Goal: Task Accomplishment & Management: Manage account settings

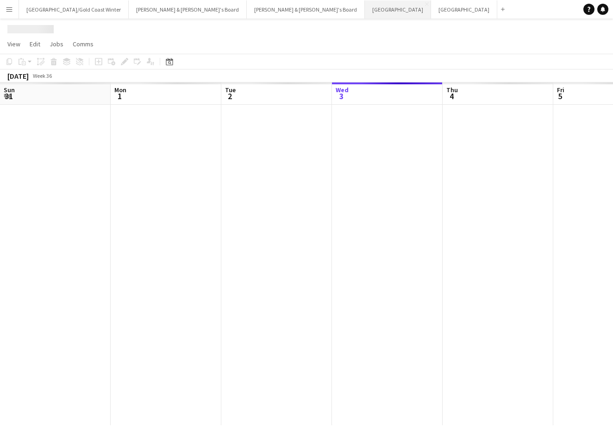
scroll to position [0, 221]
click at [365, 12] on button "Perth Close" at bounding box center [398, 9] width 66 height 18
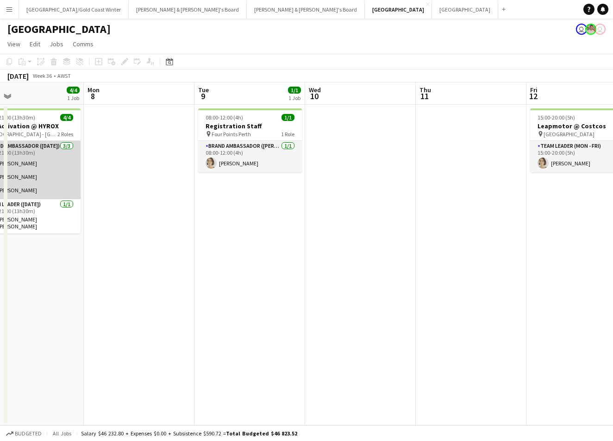
scroll to position [0, 364]
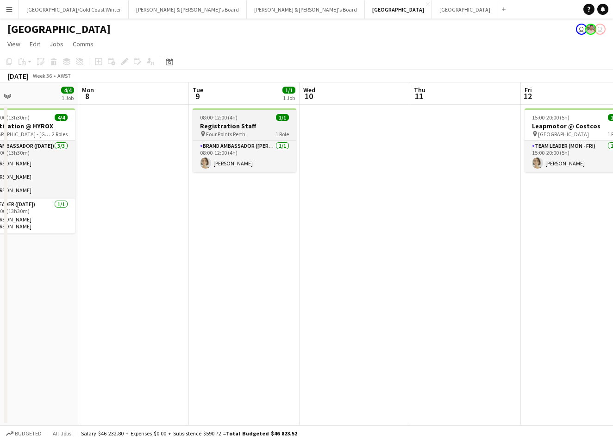
click at [234, 125] on h3 "Registration Staff" at bounding box center [244, 126] width 104 height 8
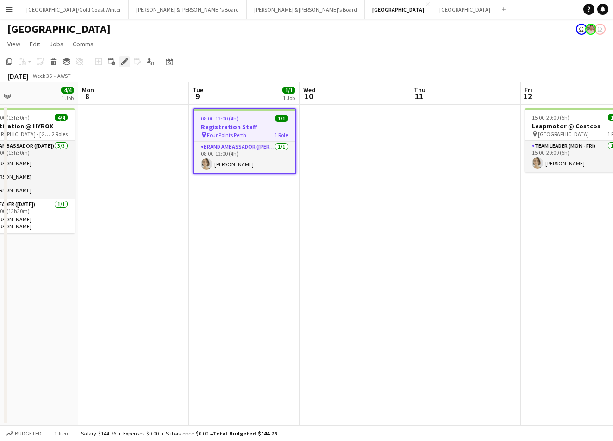
click at [122, 63] on icon "Edit" at bounding box center [124, 61] width 7 height 7
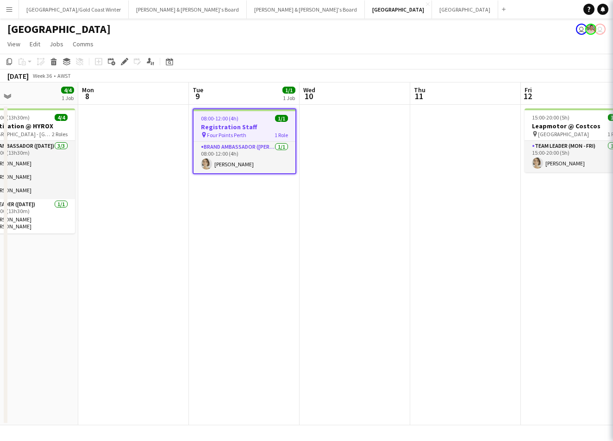
type input "**********"
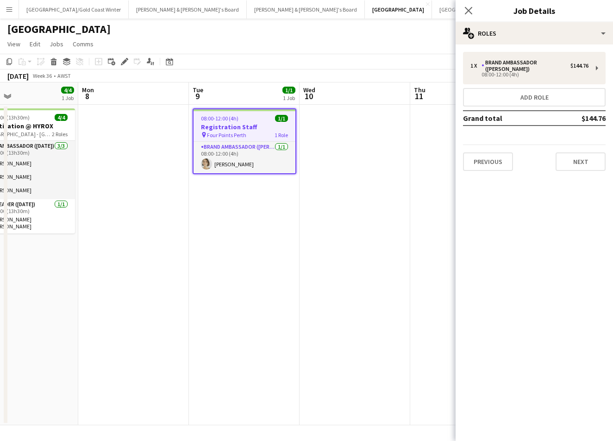
click at [590, 155] on button "Next" at bounding box center [580, 161] width 50 height 19
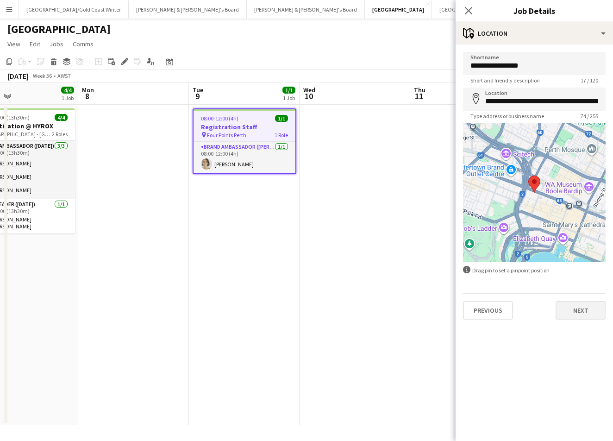
click at [564, 310] on button "Next" at bounding box center [580, 310] width 50 height 19
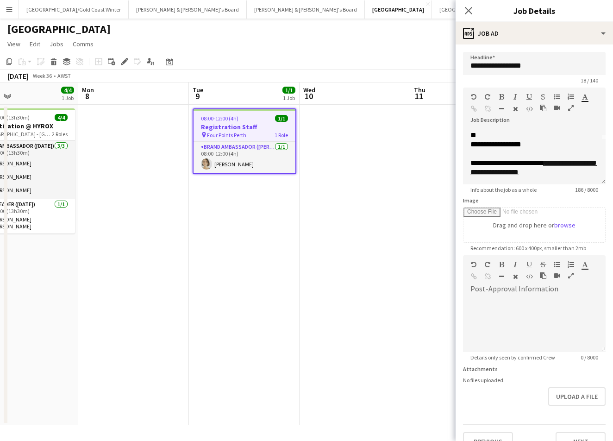
scroll to position [44, 0]
click at [493, 318] on div at bounding box center [534, 324] width 143 height 56
paste div
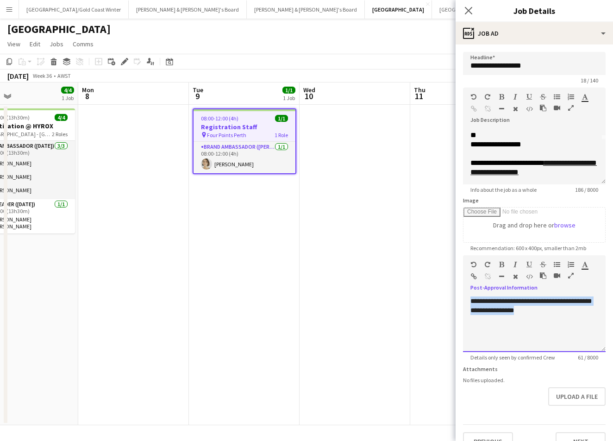
drag, startPoint x: 532, startPoint y: 318, endPoint x: 433, endPoint y: 284, distance: 105.2
click at [433, 284] on body "Menu Boards Boards Boards All jobs Status Workforce Workforce My Workforce Recr…" at bounding box center [306, 220] width 613 height 441
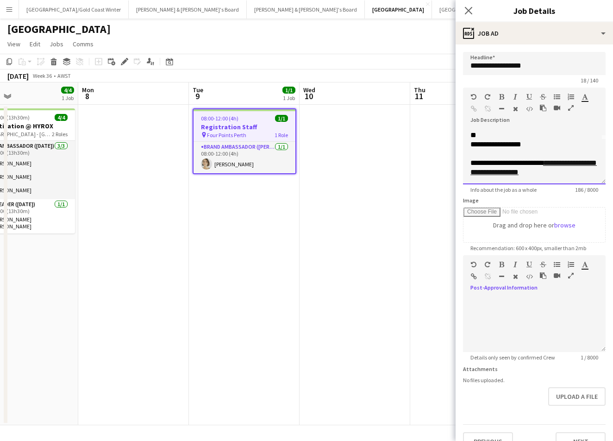
click at [551, 181] on div "**********" at bounding box center [534, 157] width 143 height 56
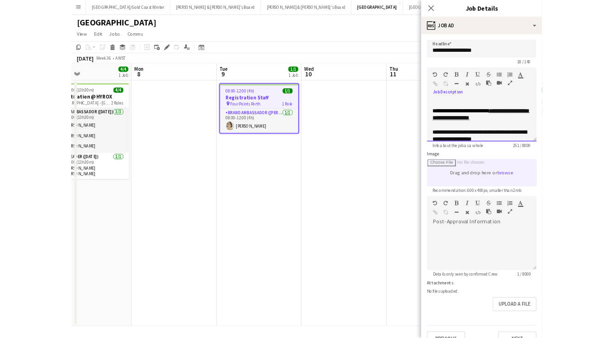
scroll to position [66, 0]
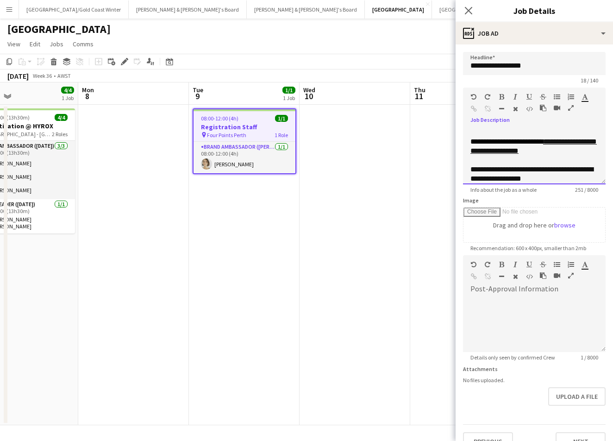
click at [477, 170] on div "**********" at bounding box center [534, 174] width 128 height 19
click at [370, 301] on app-date-cell at bounding box center [354, 265] width 111 height 320
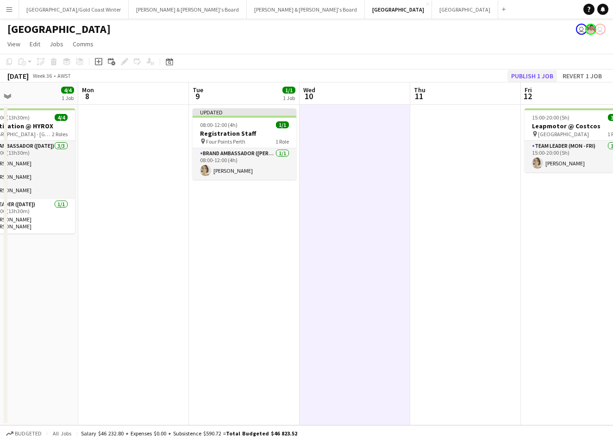
click at [542, 73] on button "Publish 1 job" at bounding box center [532, 76] width 50 height 12
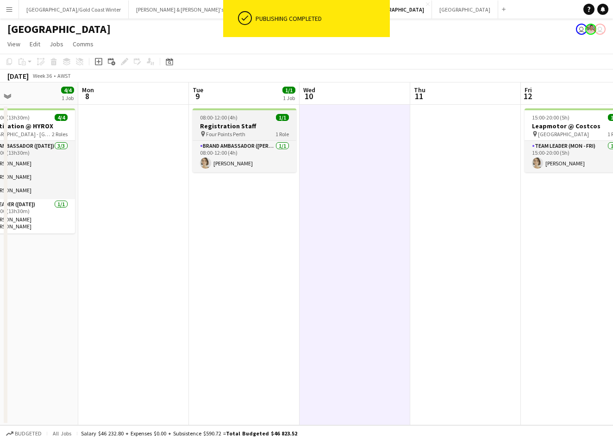
click at [276, 118] on span "1/1" at bounding box center [282, 117] width 13 height 7
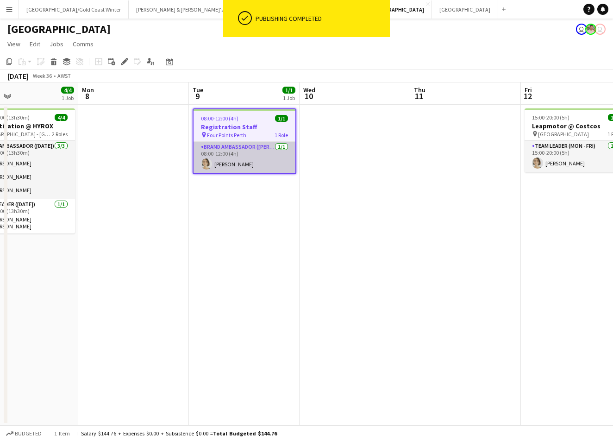
click at [243, 173] on app-card-role "Brand Ambassador (Mon - Fri) 1/1 08:00-12:00 (4h) Liris Weinhardt" at bounding box center [244, 157] width 102 height 31
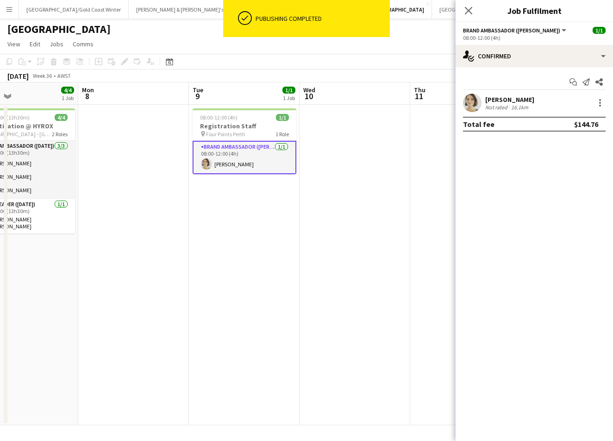
click at [522, 109] on div "16.1km" at bounding box center [519, 107] width 21 height 7
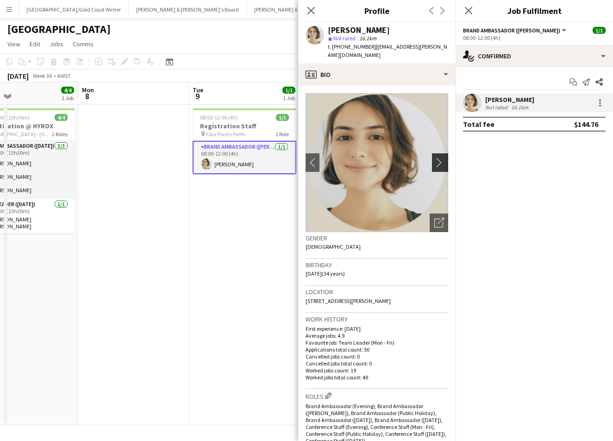
click at [442, 153] on button "chevron-right" at bounding box center [441, 162] width 19 height 19
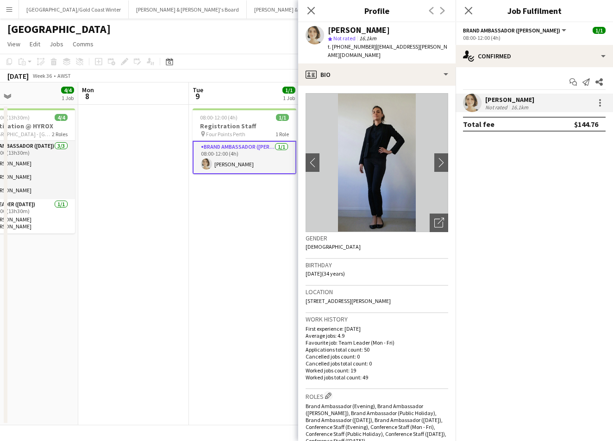
click at [459, 10] on div "Close pop-in" at bounding box center [468, 10] width 26 height 21
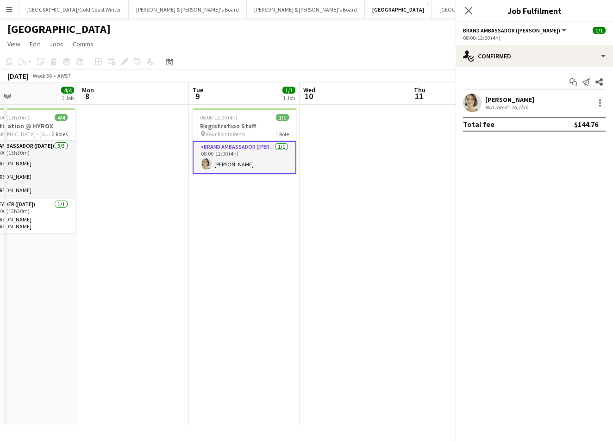
click at [462, 11] on div "Close pop-in" at bounding box center [468, 10] width 26 height 21
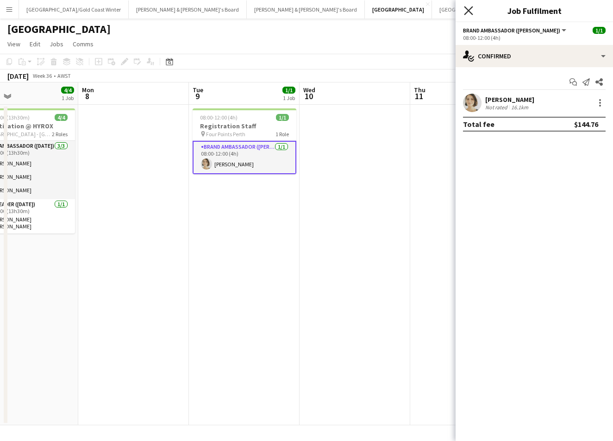
click at [465, 11] on icon "Close pop-in" at bounding box center [468, 10] width 9 height 9
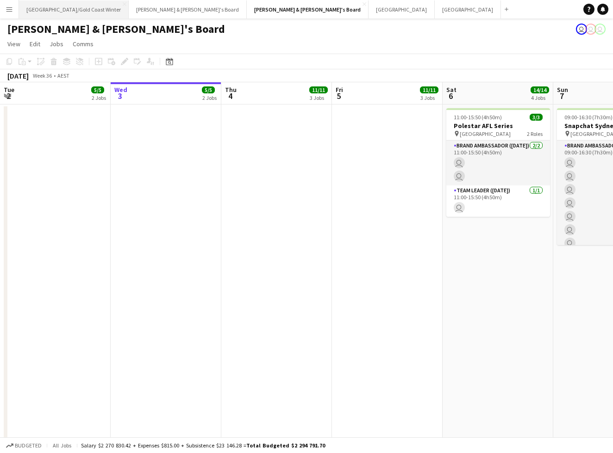
click at [45, 4] on button "Brisbane/Gold Coast Winter Close" at bounding box center [74, 9] width 110 height 18
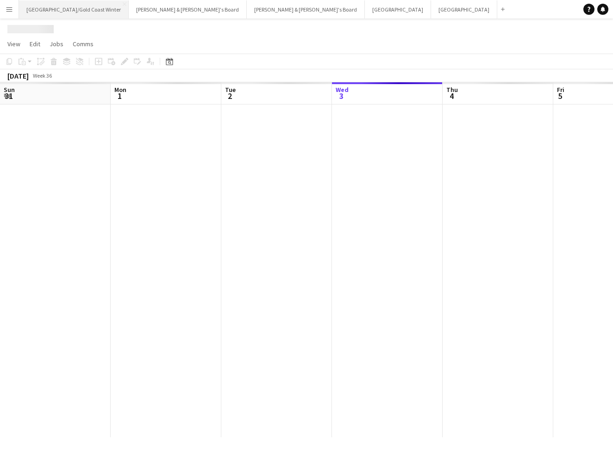
scroll to position [0, 221]
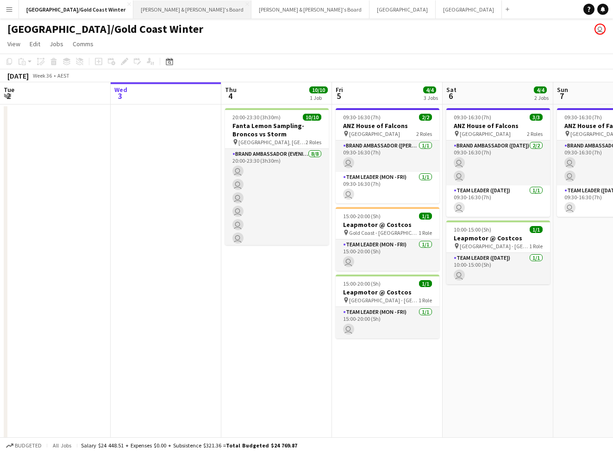
click at [133, 9] on button "James & Arrence's Board Close" at bounding box center [192, 9] width 118 height 18
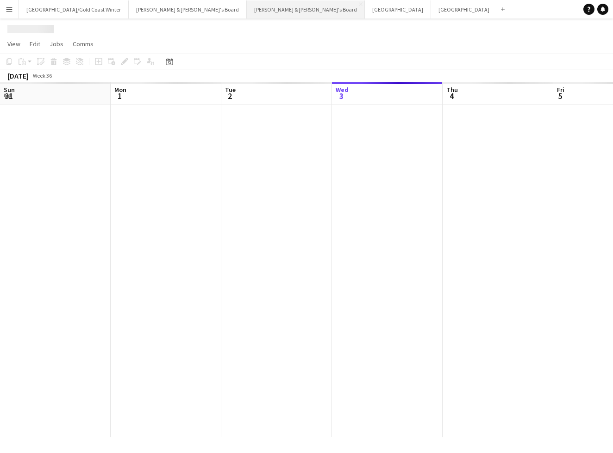
scroll to position [0, 221]
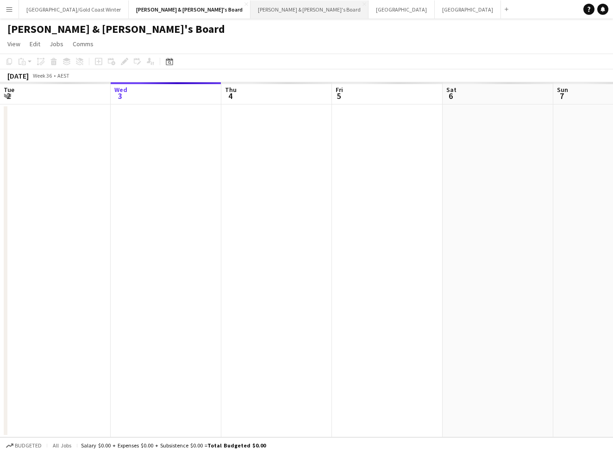
click at [250, 15] on button "Neil & Jenny's Board Close" at bounding box center [309, 9] width 118 height 18
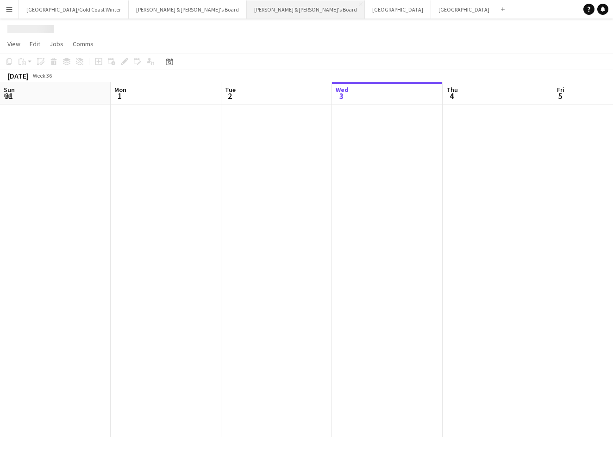
scroll to position [0, 221]
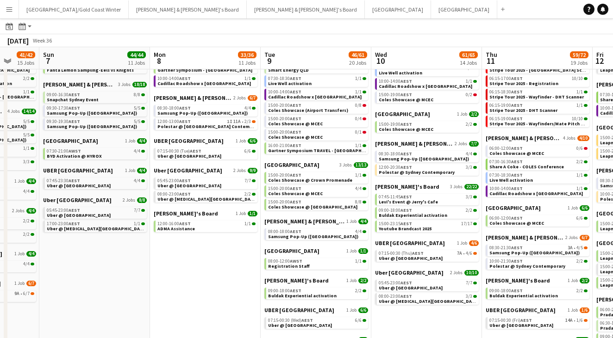
scroll to position [0, 317]
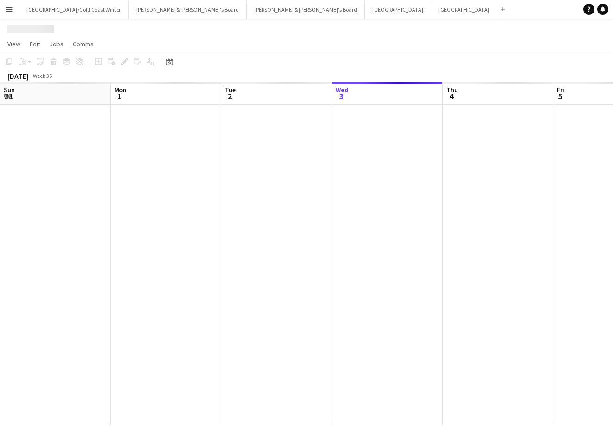
scroll to position [0, 221]
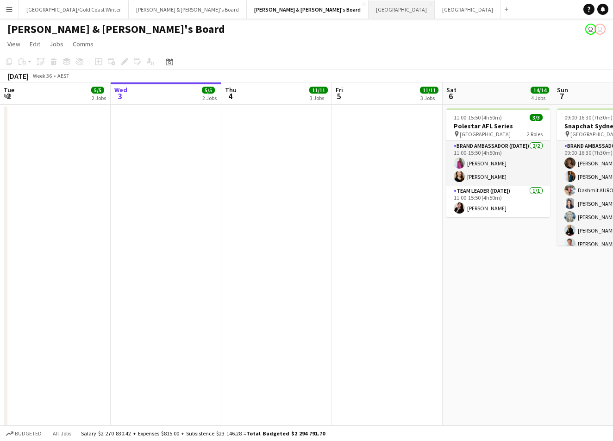
click at [368, 13] on button "Perth Close" at bounding box center [401, 9] width 66 height 18
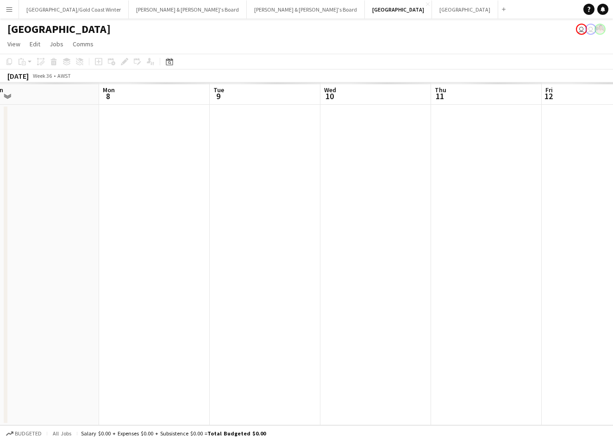
scroll to position [0, 357]
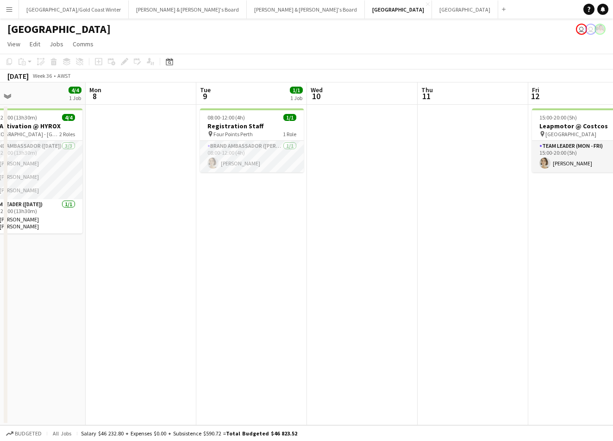
click at [294, 70] on div "[DATE] Week 36 • AWST" at bounding box center [306, 75] width 613 height 13
click at [276, 103] on app-board-header-date "Tue 9 1/1 1 Job" at bounding box center [251, 93] width 111 height 22
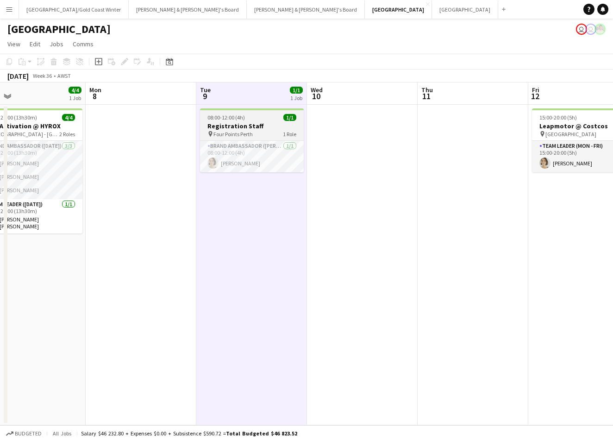
click at [270, 115] on div "08:00-12:00 (4h) 1/1" at bounding box center [252, 117] width 104 height 7
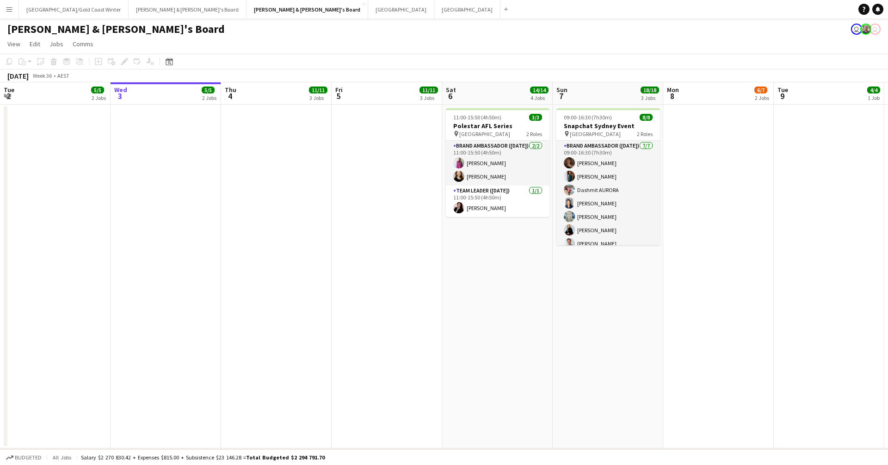
click at [310, 10] on app-navbar "Menu Boards Boards Boards All jobs Status Workforce Workforce My Workforce Recr…" at bounding box center [444, 9] width 888 height 19
click at [129, 10] on button "James & Arrence's Board Close" at bounding box center [188, 9] width 118 height 18
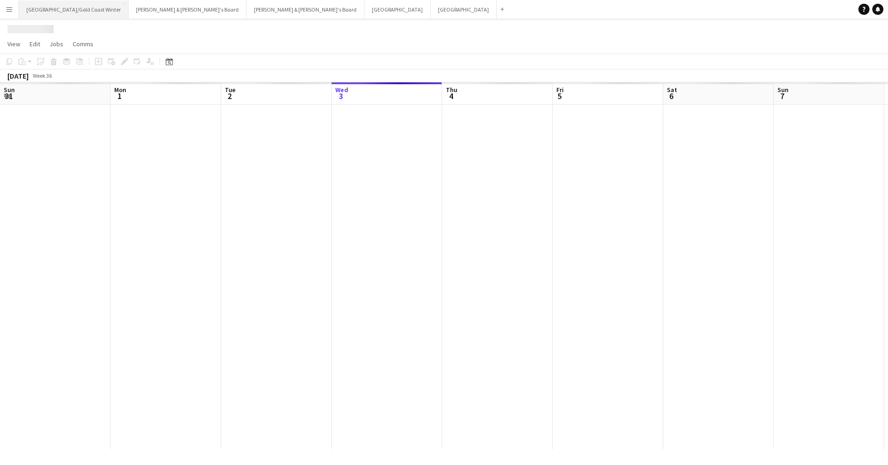
scroll to position [0, 221]
click at [62, 12] on button "Brisbane/Gold Coast Winter Close" at bounding box center [74, 9] width 110 height 18
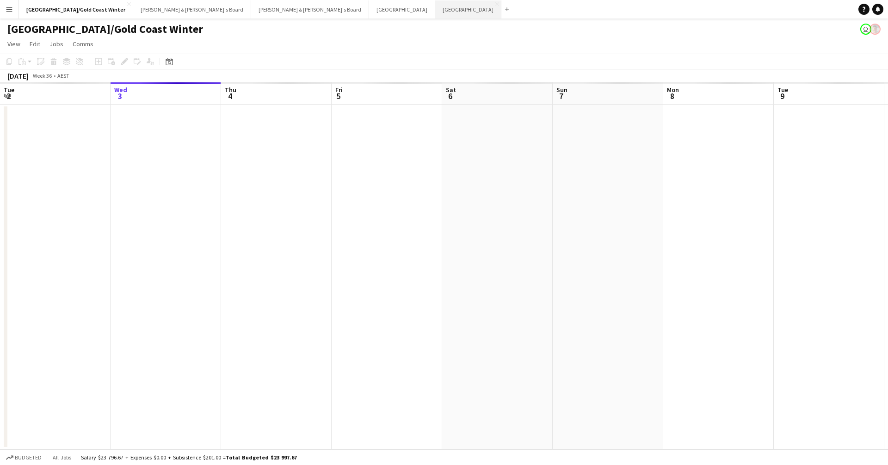
click at [435, 16] on button "Sydney Close" at bounding box center [468, 9] width 66 height 18
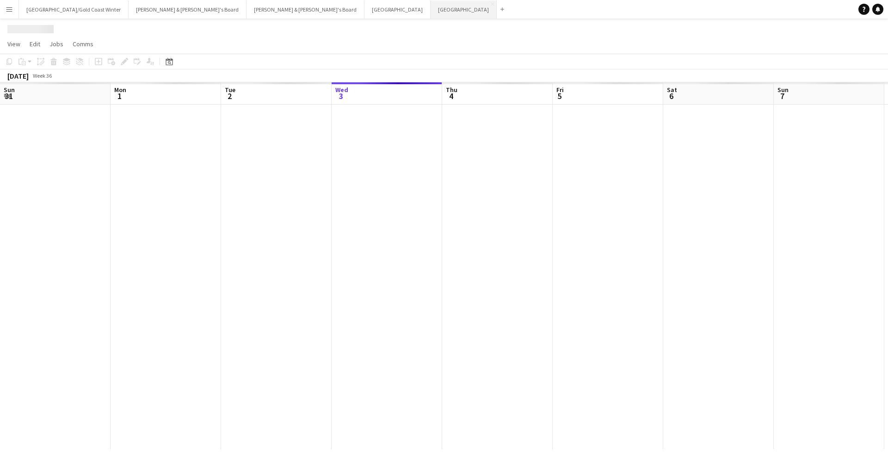
scroll to position [0, 221]
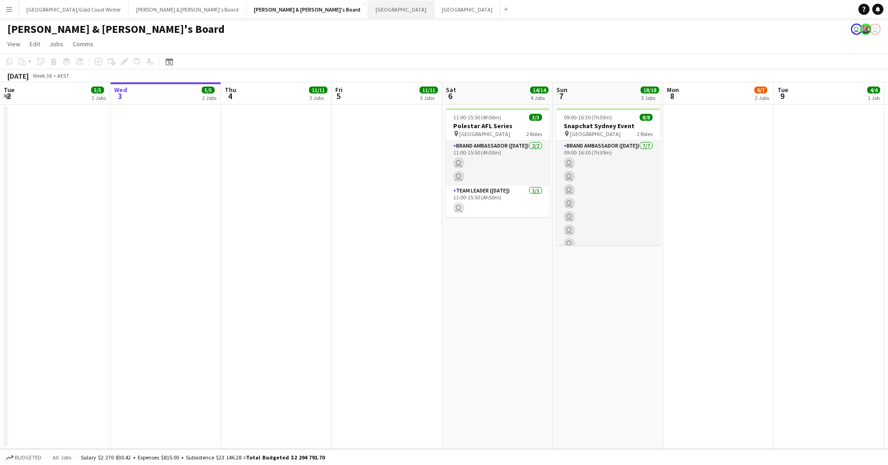
click at [368, 6] on button "Perth Close" at bounding box center [401, 9] width 66 height 18
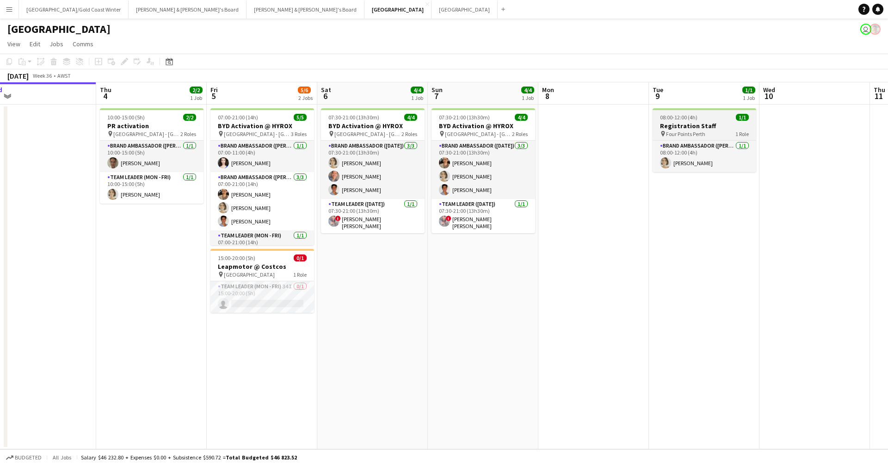
scroll to position [0, 348]
click at [668, 131] on span "Four Points Perth" at bounding box center [683, 133] width 39 height 7
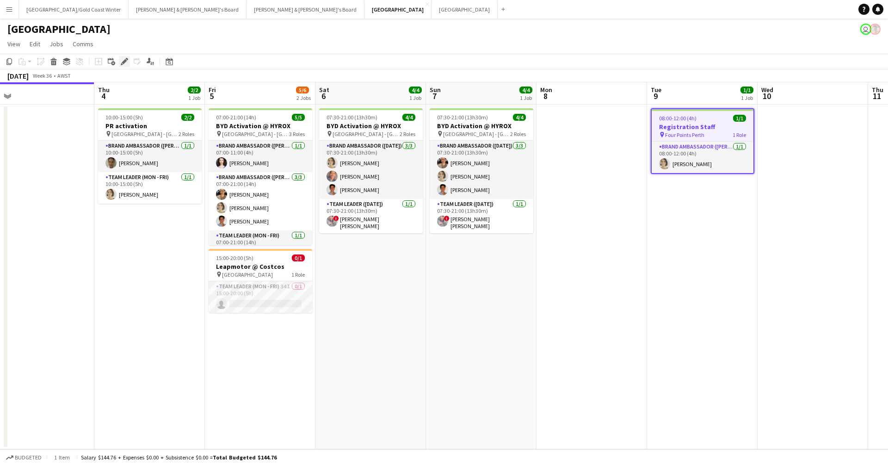
click at [125, 62] on icon "Edit" at bounding box center [124, 61] width 7 height 7
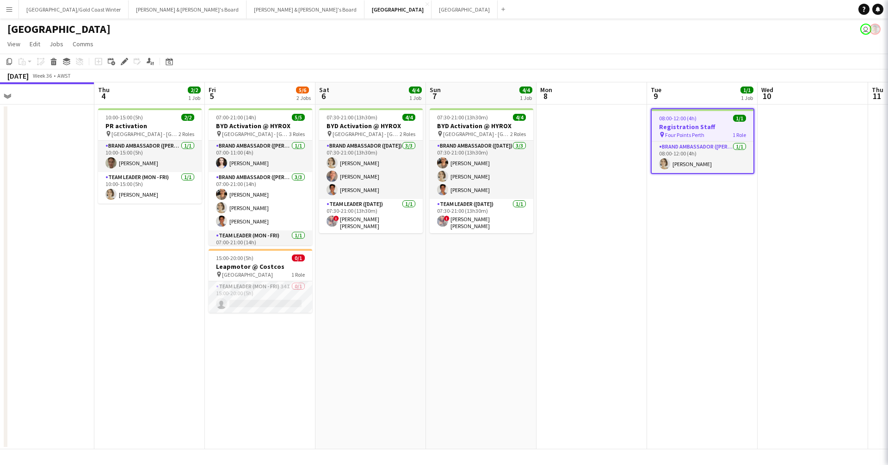
type input "**********"
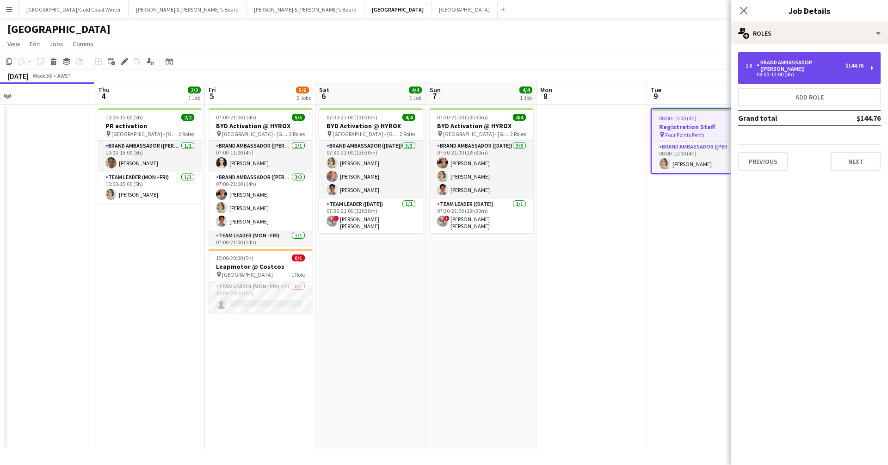
click at [809, 63] on div "Brand Ambassador ([PERSON_NAME])" at bounding box center [801, 65] width 89 height 13
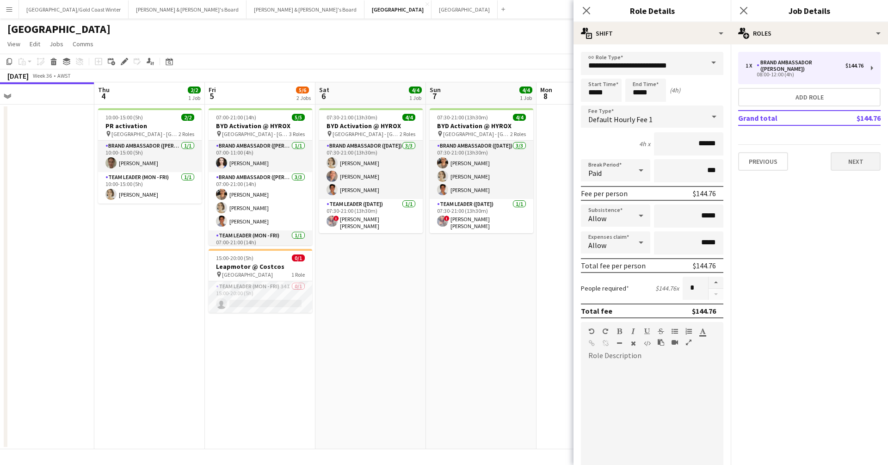
click at [854, 152] on button "Next" at bounding box center [856, 161] width 50 height 19
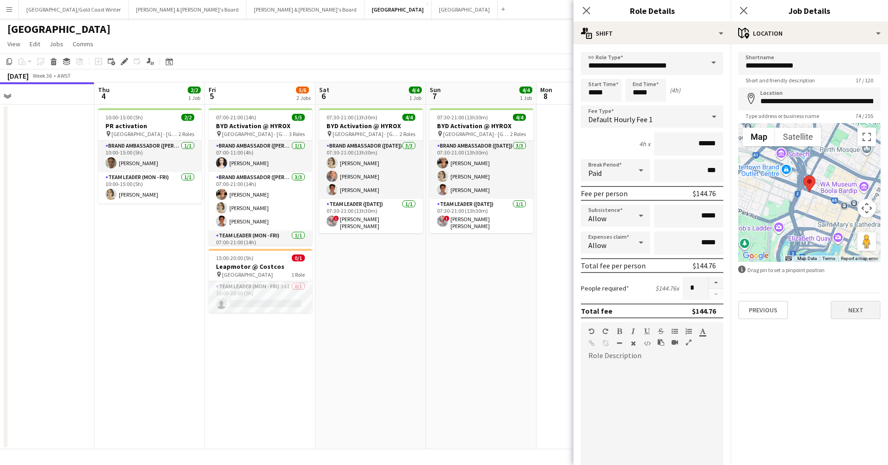
click at [866, 312] on button "Next" at bounding box center [856, 310] width 50 height 19
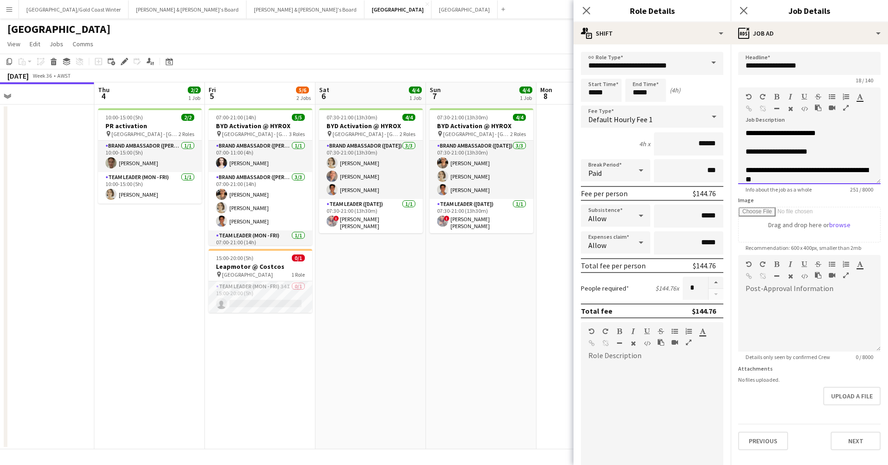
click at [805, 180] on div "**********" at bounding box center [810, 157] width 143 height 56
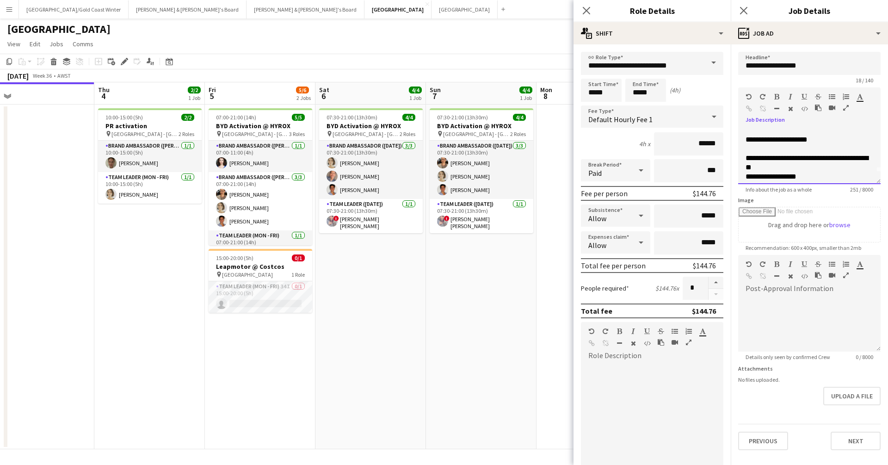
scroll to position [13, 0]
click at [794, 160] on span "**********" at bounding box center [809, 171] width 126 height 72
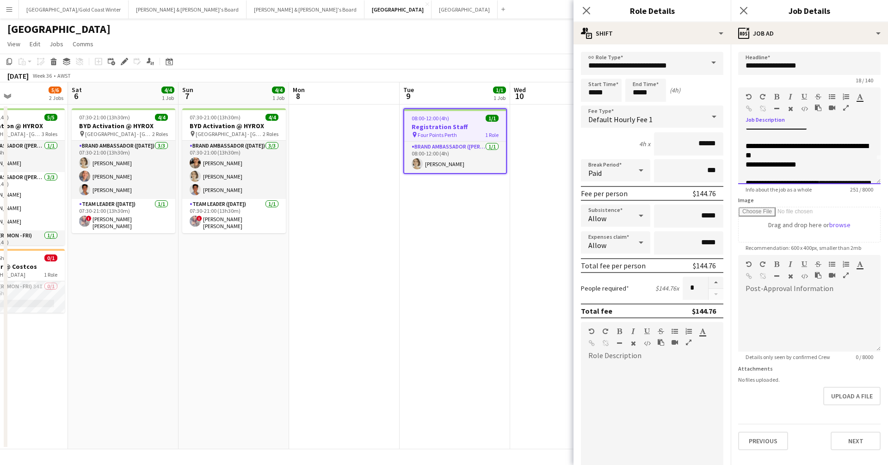
scroll to position [25, 0]
click at [792, 164] on span "**********" at bounding box center [809, 159] width 126 height 72
click at [781, 164] on span "**********" at bounding box center [809, 159] width 126 height 72
drag, startPoint x: 804, startPoint y: 163, endPoint x: 737, endPoint y: 164, distance: 67.1
click at [737, 164] on form "**********" at bounding box center [809, 251] width 157 height 398
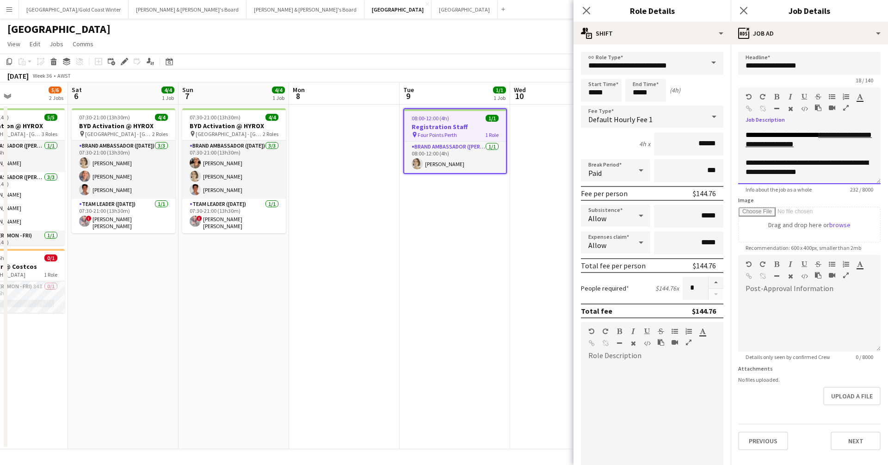
scroll to position [0, 0]
click at [832, 169] on div "**********" at bounding box center [810, 167] width 128 height 19
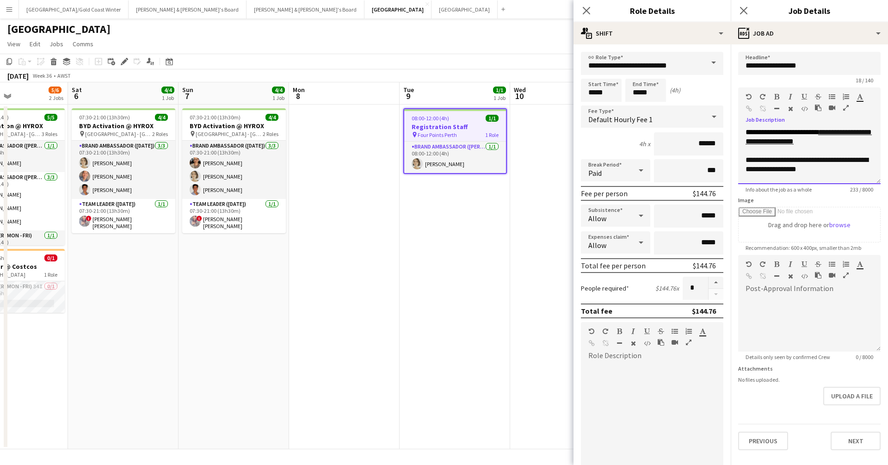
scroll to position [66, 0]
click at [836, 93] on div at bounding box center [843, 98] width 28 height 11
click at [834, 97] on icon "button" at bounding box center [832, 96] width 6 height 6
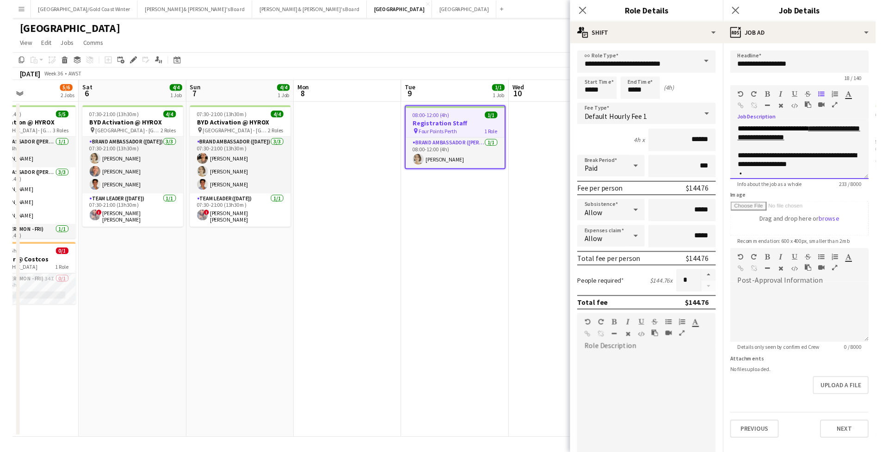
scroll to position [66, 0]
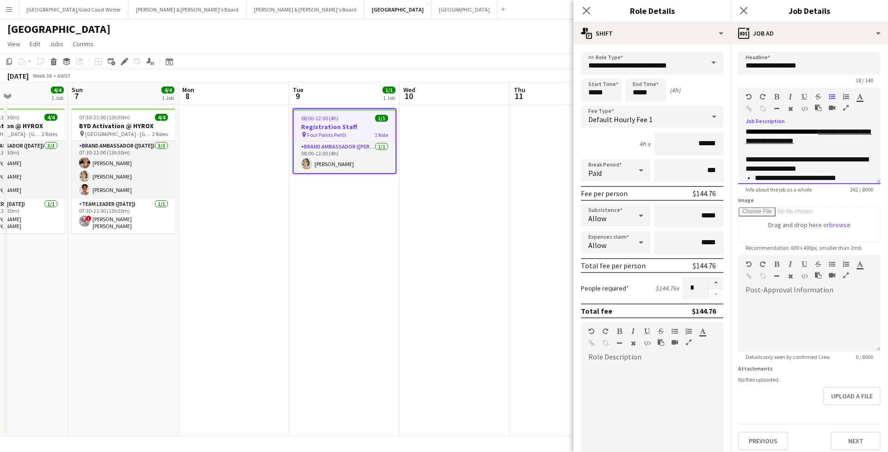
click at [752, 166] on div "**********" at bounding box center [810, 164] width 128 height 19
click at [752, 163] on div "**********" at bounding box center [810, 164] width 128 height 19
drag, startPoint x: 750, startPoint y: 163, endPoint x: 735, endPoint y: 159, distance: 15.4
click at [735, 159] on form "**********" at bounding box center [809, 251] width 157 height 398
click at [850, 96] on div at bounding box center [843, 98] width 28 height 11
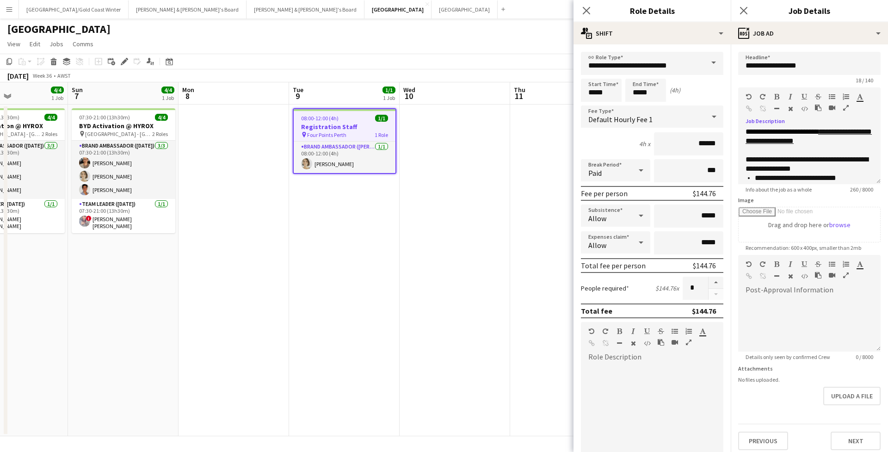
click at [832, 95] on icon "button" at bounding box center [832, 96] width 6 height 6
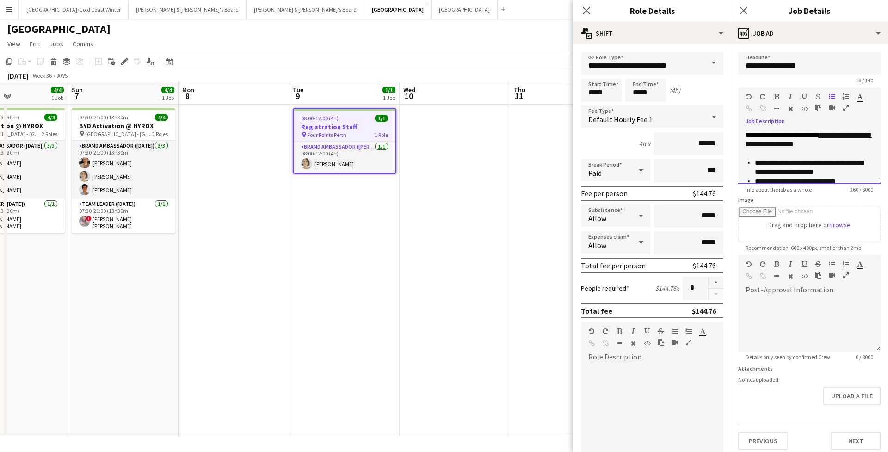
click at [816, 156] on div at bounding box center [810, 153] width 128 height 9
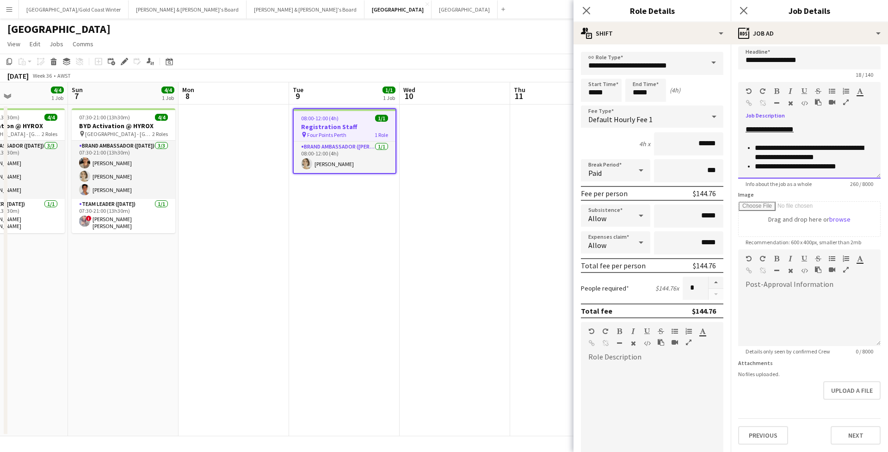
scroll to position [0, 0]
click at [855, 428] on button "Next" at bounding box center [856, 435] width 50 height 19
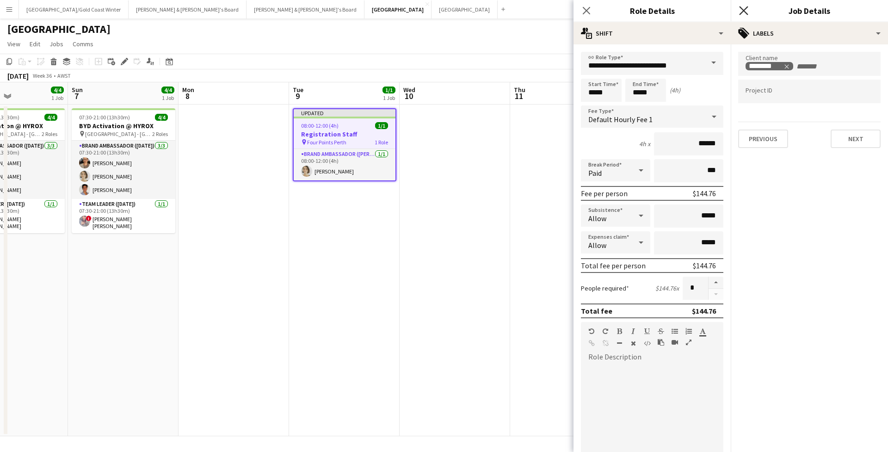
click at [744, 13] on icon "Close pop-in" at bounding box center [743, 10] width 9 height 9
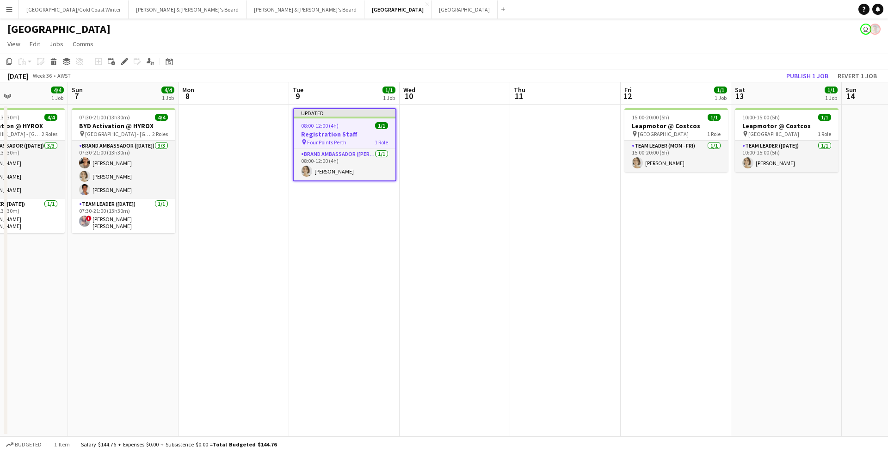
click at [796, 68] on app-toolbar "Copy Paste Paste Command V Paste with crew Command Shift V Paste linked Job Del…" at bounding box center [444, 62] width 888 height 16
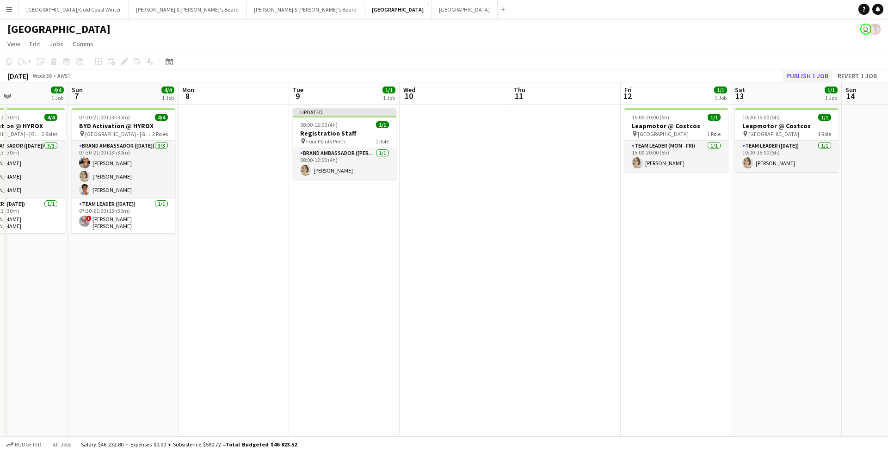
click at [796, 75] on button "Publish 1 job" at bounding box center [808, 76] width 50 height 12
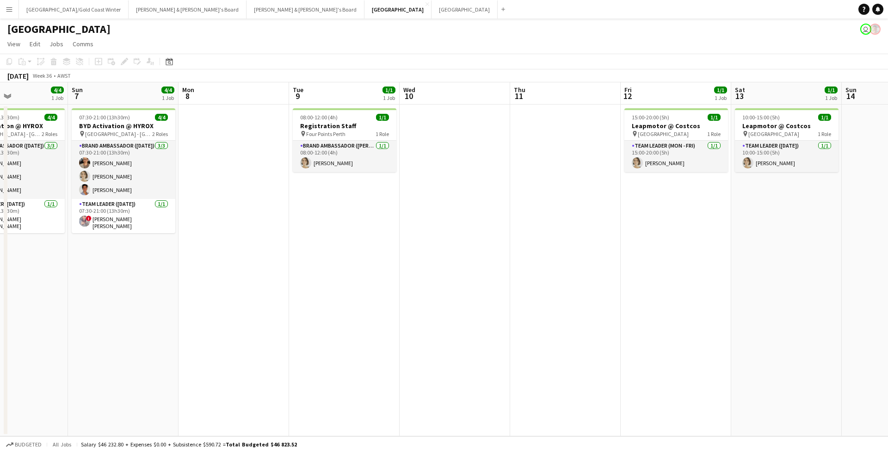
click at [600, 1] on app-navbar "Menu Boards Boards Boards All jobs Status Workforce Workforce My Workforce Recr…" at bounding box center [444, 9] width 888 height 19
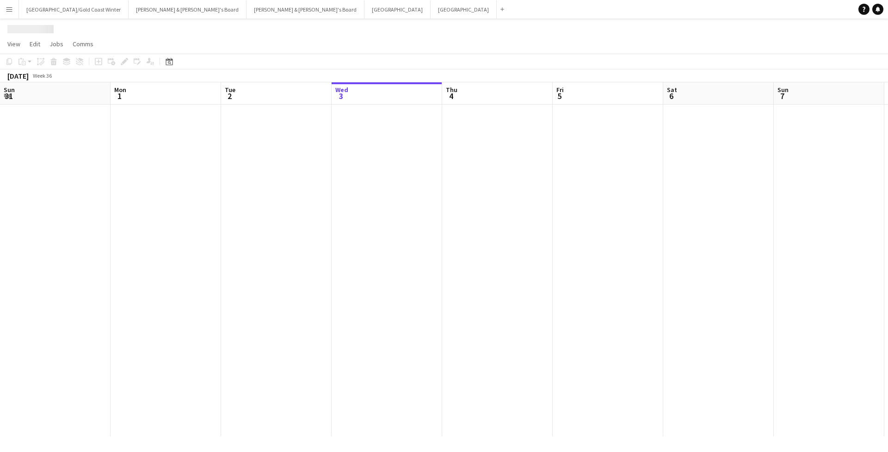
scroll to position [0, 221]
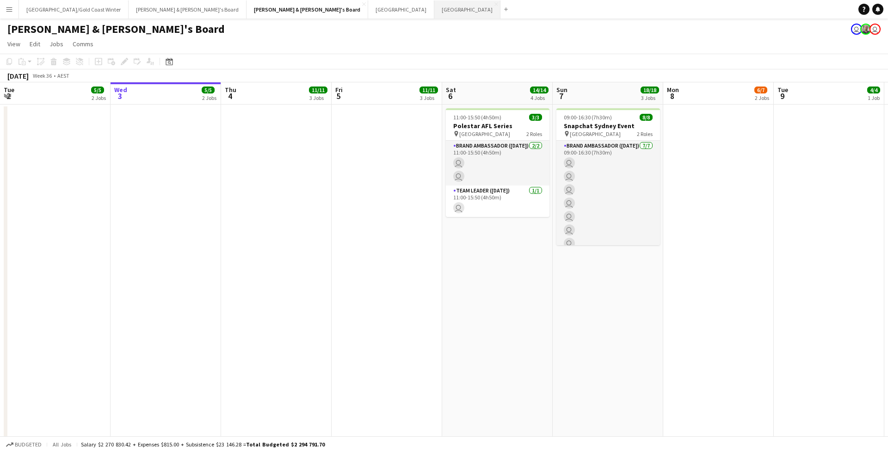
click at [435, 17] on button "Sydney Close" at bounding box center [468, 9] width 66 height 18
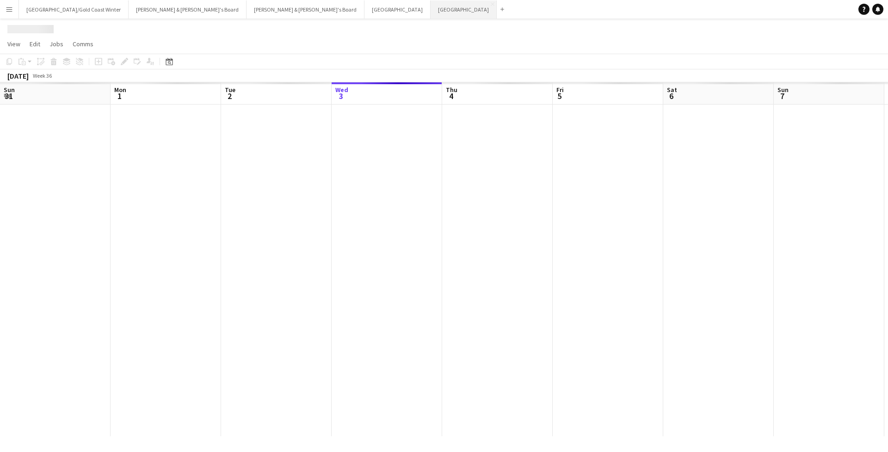
scroll to position [0, 221]
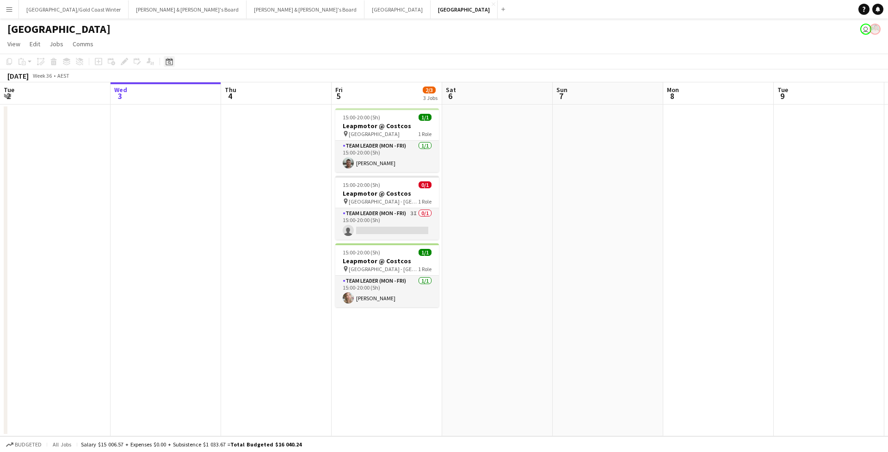
click at [172, 67] on app-toolbar "Copy Paste Paste Command V Paste with crew Command Shift V Paste linked Job [GE…" at bounding box center [444, 62] width 888 height 16
click at [171, 63] on icon "Date picker" at bounding box center [169, 61] width 7 height 7
click at [209, 174] on span "25" at bounding box center [207, 177] width 11 height 11
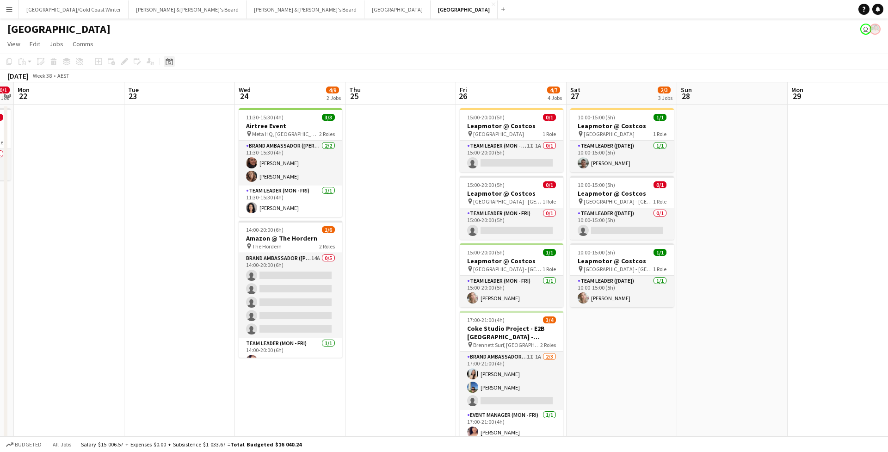
click at [168, 64] on icon "Date picker" at bounding box center [169, 61] width 7 height 7
click at [207, 163] on span "18" at bounding box center [207, 165] width 11 height 11
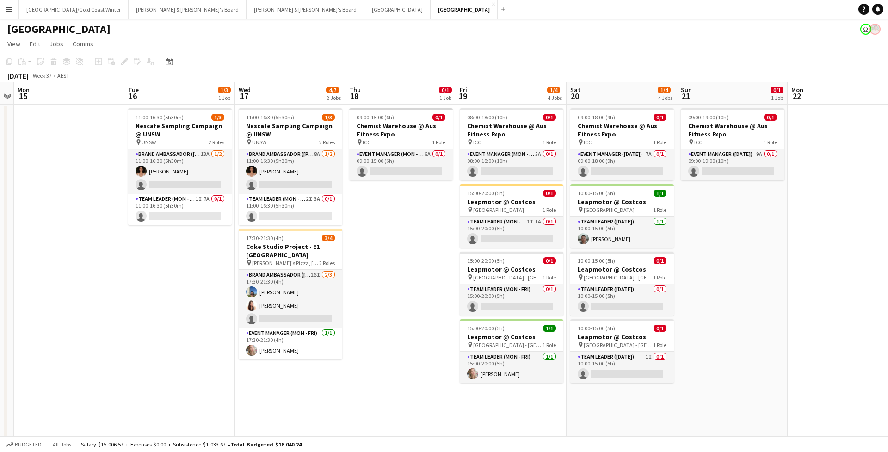
click at [402, 104] on app-board-header-date "Thu 18 0/1 1 Job" at bounding box center [401, 93] width 111 height 22
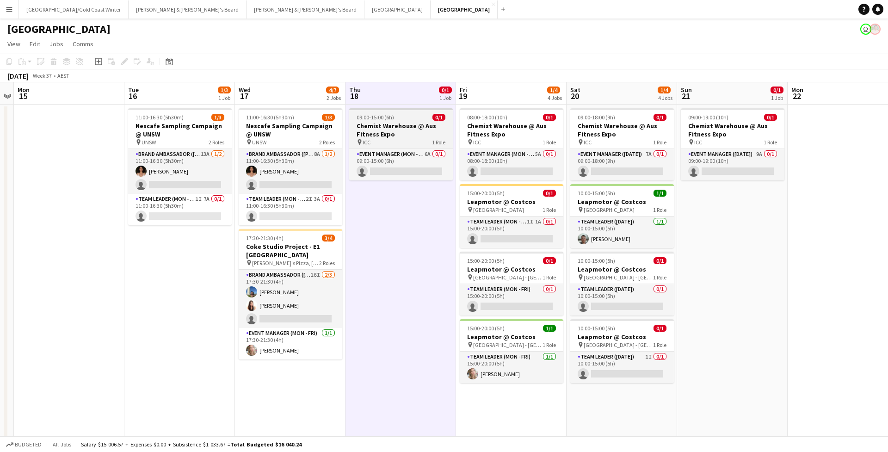
click at [398, 124] on h3 "Chemist Warehouse @ Aus Fitness Expo" at bounding box center [401, 130] width 104 height 17
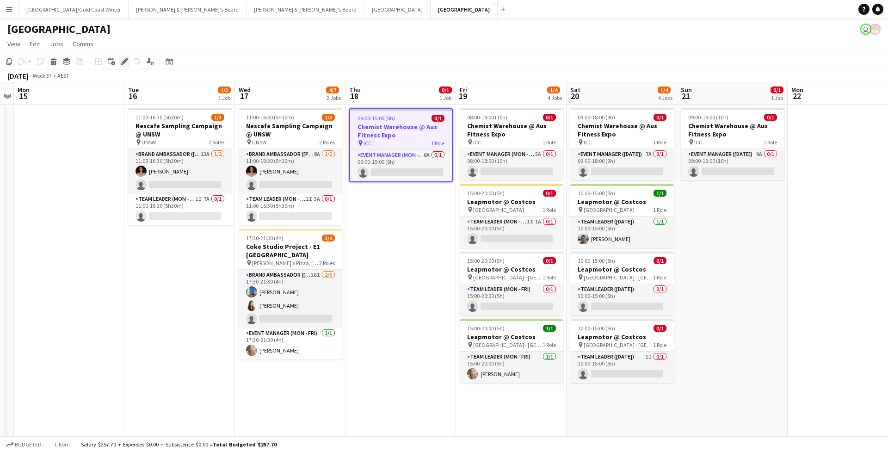
click at [123, 59] on icon "Edit" at bounding box center [124, 61] width 7 height 7
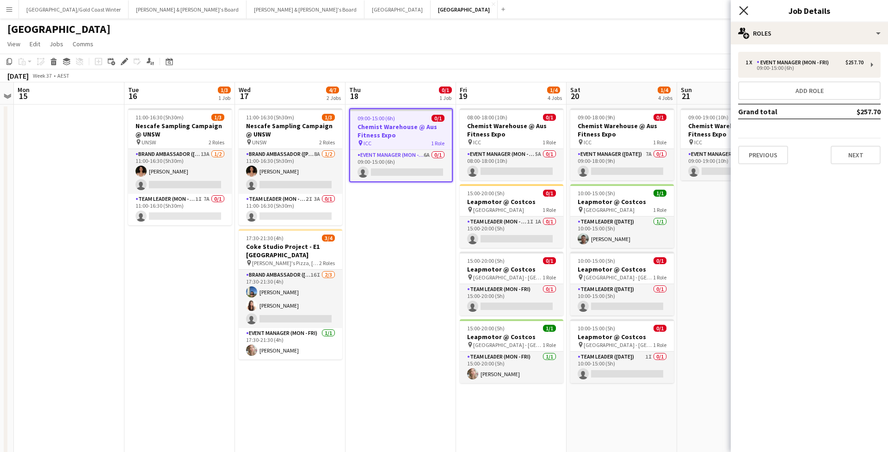
click at [746, 14] on app-icon "Close pop-in" at bounding box center [744, 10] width 13 height 13
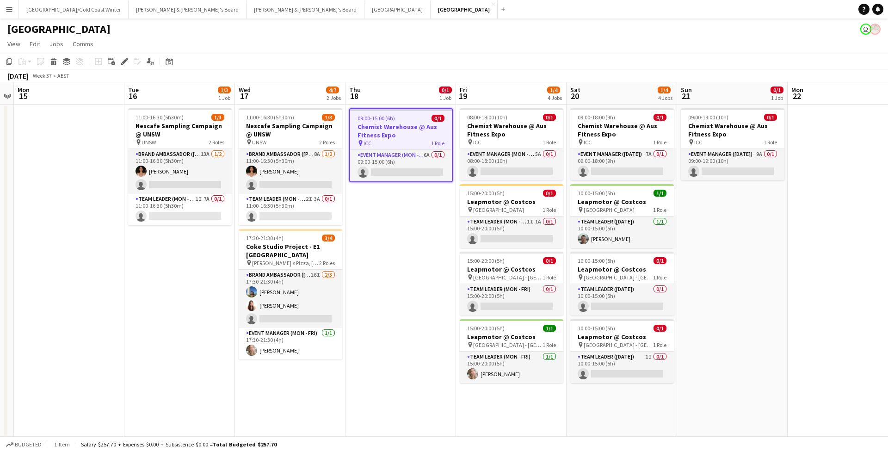
click at [403, 186] on app-date-cell "09:00-15:00 (6h) 0/1 Chemist Warehouse @ Aus Fitness Expo pin ICC 1 Role Event …" at bounding box center [401, 284] width 111 height 358
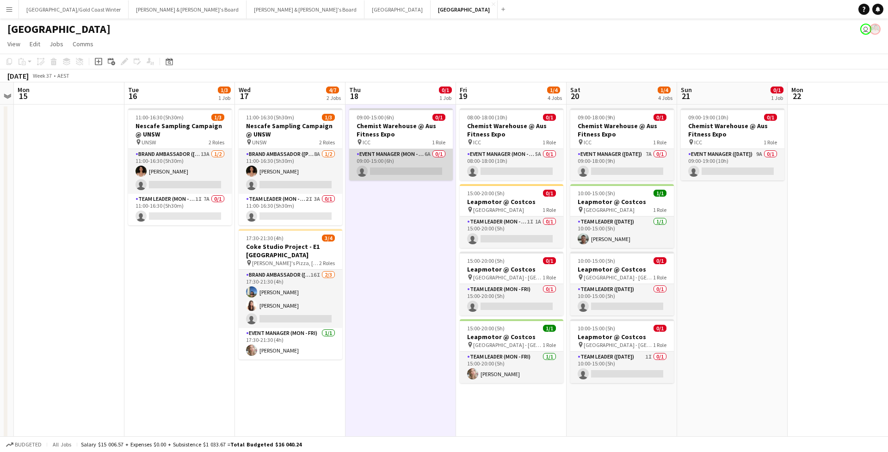
click at [404, 158] on app-card-role "Event Manager (Mon - Fri) 6A 0/1 09:00-15:00 (6h) single-neutral-actions" at bounding box center [401, 164] width 104 height 31
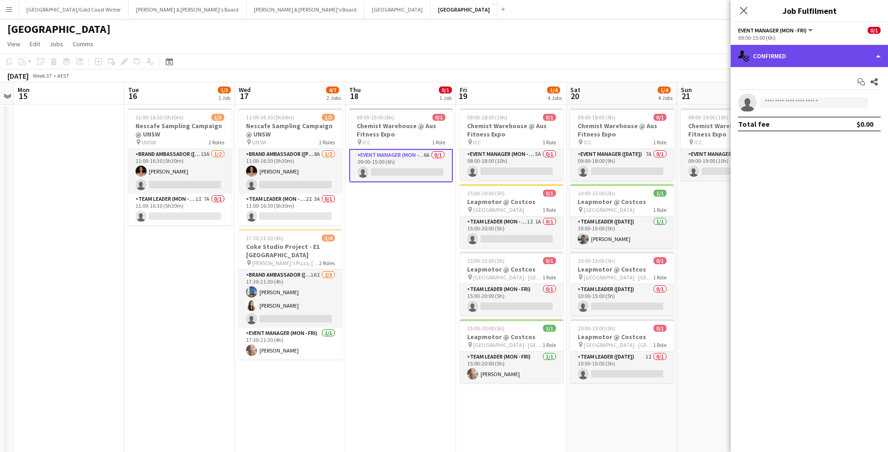
click at [794, 51] on div "single-neutral-actions-check-2 Confirmed" at bounding box center [809, 56] width 157 height 22
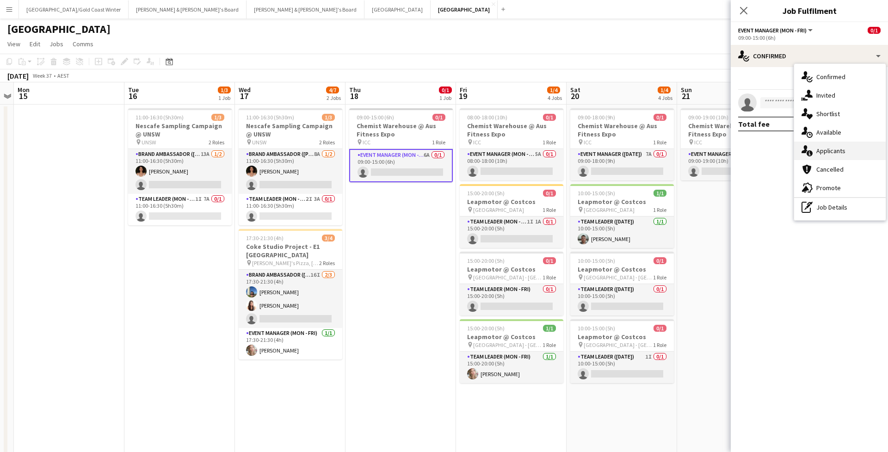
click at [832, 146] on div "single-neutral-actions-information Applicants" at bounding box center [841, 151] width 92 height 19
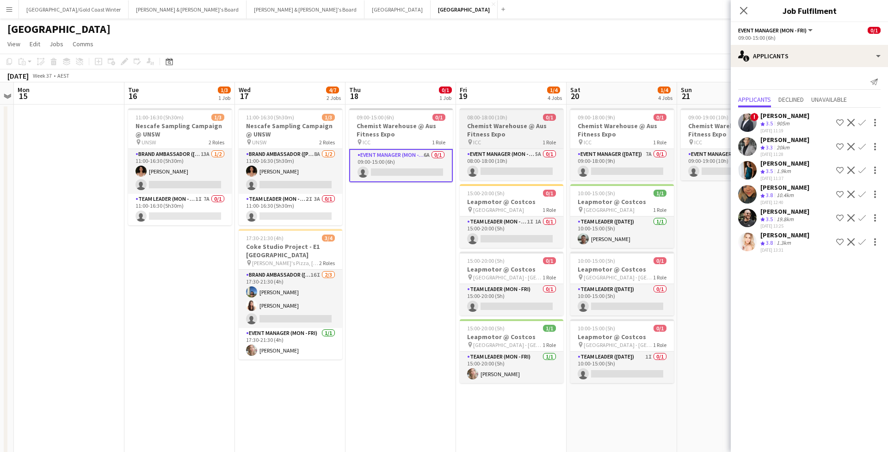
click at [512, 132] on h3 "Chemist Warehouse @ Aus Fitness Expo" at bounding box center [512, 130] width 104 height 17
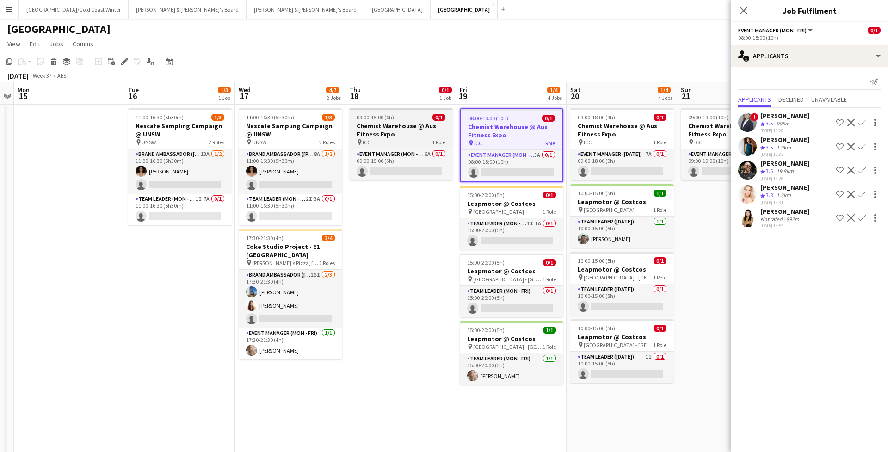
click at [416, 147] on app-job-card "09:00-15:00 (6h) 0/1 Chemist Warehouse @ Aus Fitness Expo pin ICC 1 Role Event …" at bounding box center [401, 144] width 104 height 72
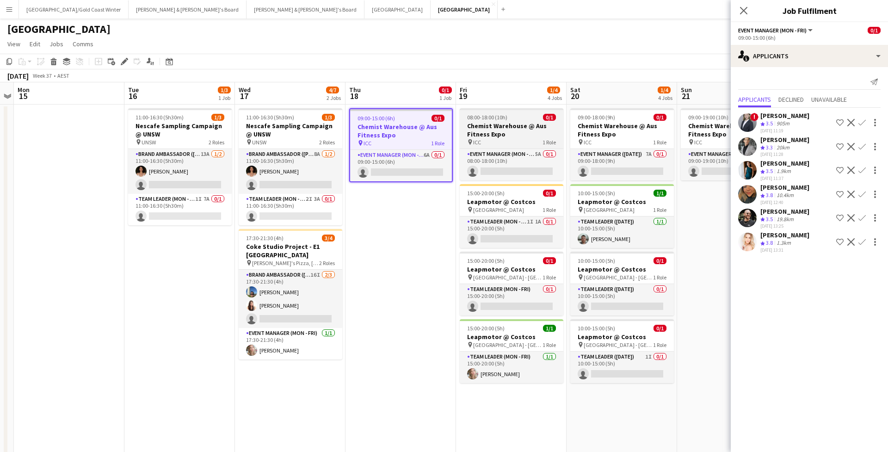
click at [521, 135] on h3 "Chemist Warehouse @ Aus Fitness Expo" at bounding box center [512, 130] width 104 height 17
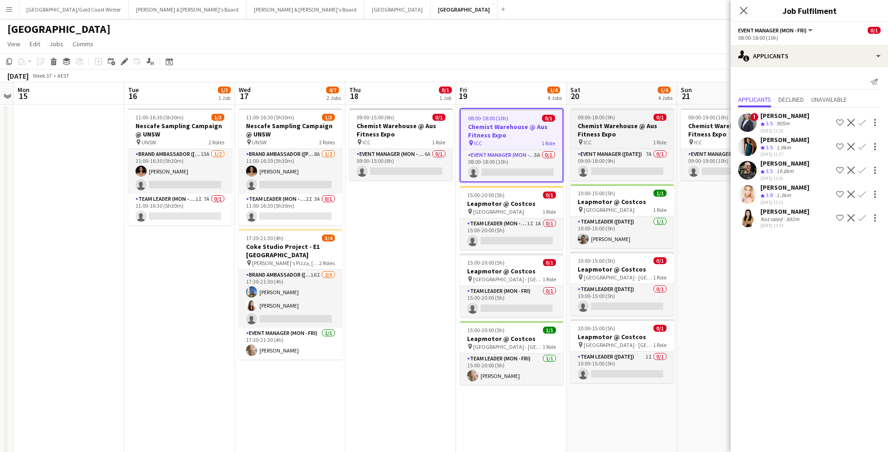
click at [610, 129] on h3 "Chemist Warehouse @ Aus Fitness Expo" at bounding box center [623, 130] width 104 height 17
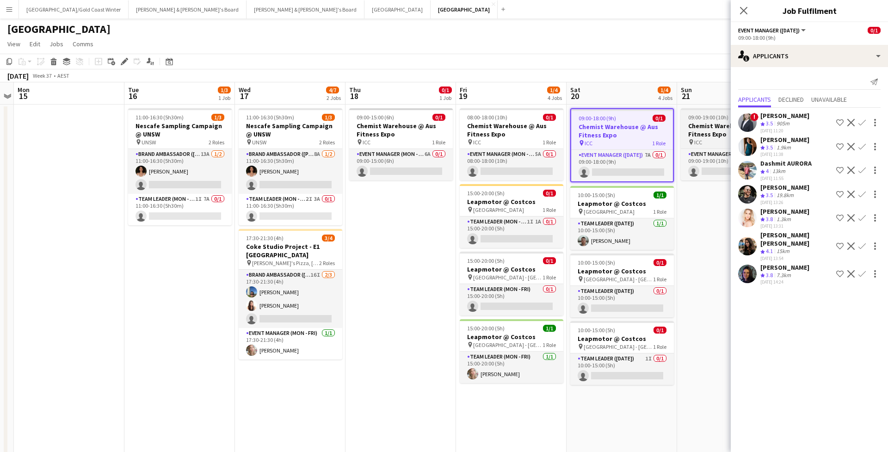
click at [689, 129] on h3 "Chemist Warehouse @ Aus Fitness Expo" at bounding box center [733, 130] width 104 height 17
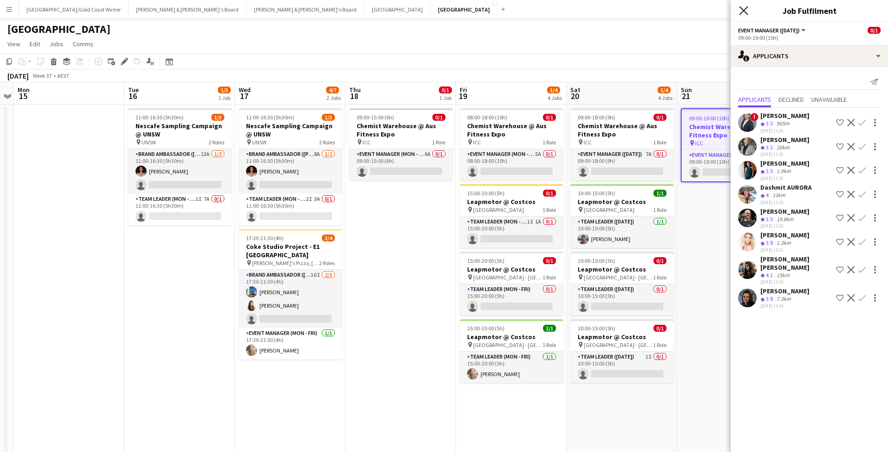
click at [744, 14] on icon "Close pop-in" at bounding box center [743, 10] width 9 height 9
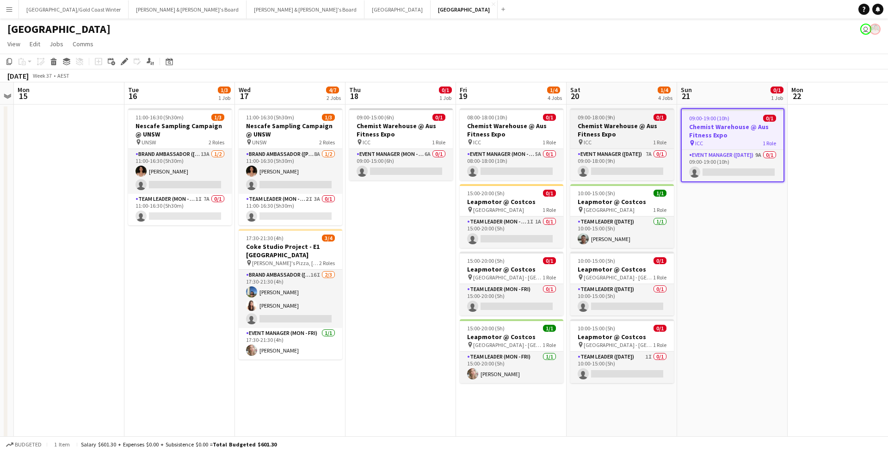
click at [621, 142] on div "pin ICC 1 Role" at bounding box center [623, 141] width 104 height 7
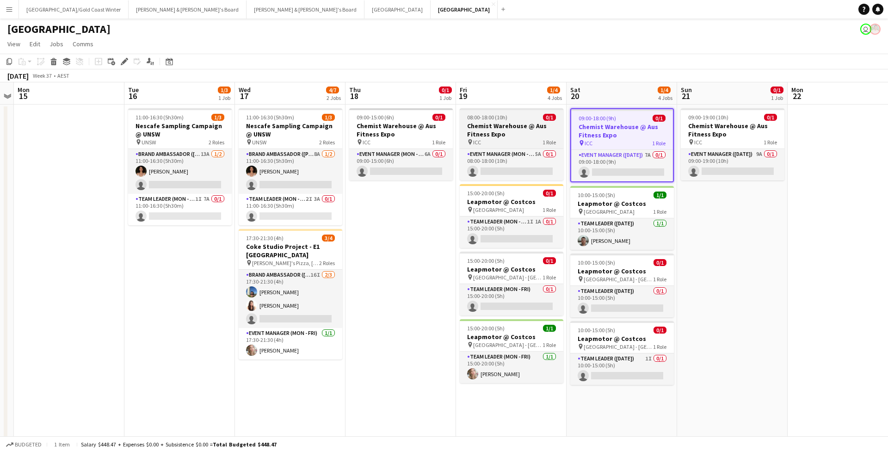
click at [507, 141] on div "pin ICC 1 Role" at bounding box center [512, 141] width 104 height 7
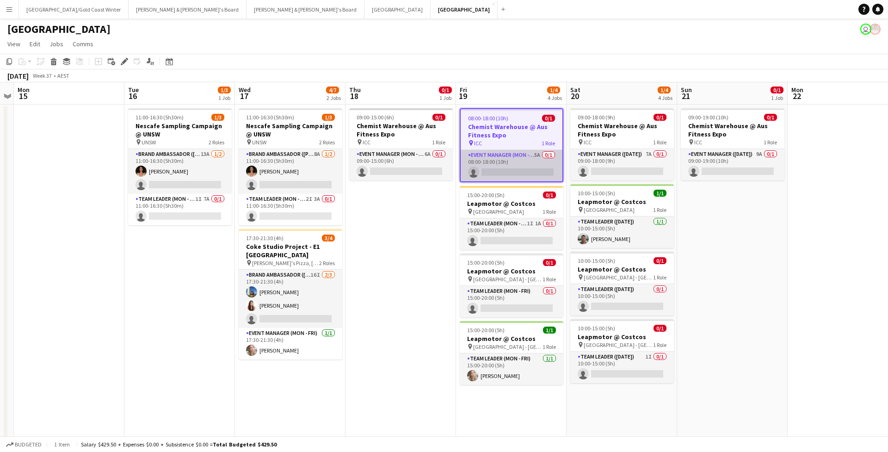
click at [495, 164] on app-card-role "Event Manager (Mon - Fri) 5A 0/1 08:00-18:00 (10h) single-neutral-actions" at bounding box center [512, 165] width 102 height 31
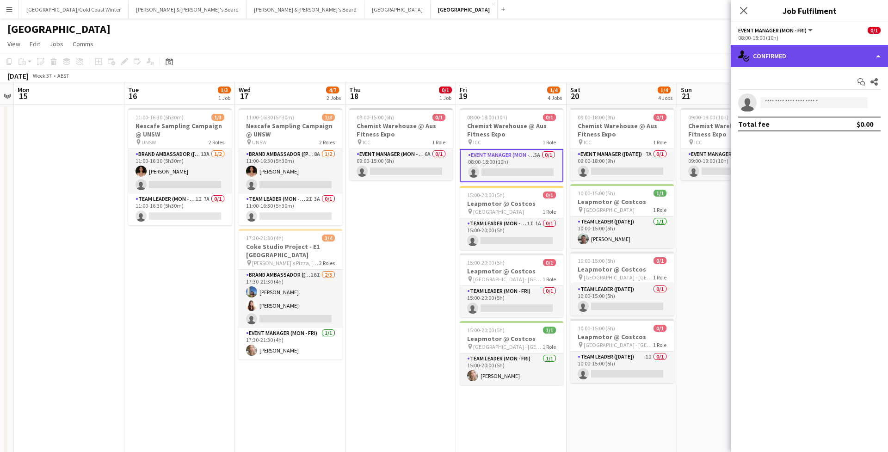
click at [773, 52] on div "single-neutral-actions-check-2 Confirmed" at bounding box center [809, 56] width 157 height 22
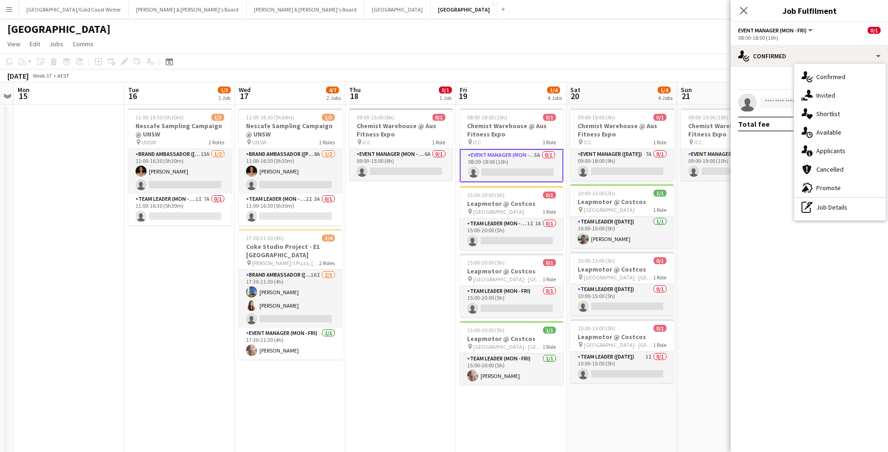
click at [745, 20] on div "Close pop-in" at bounding box center [744, 10] width 26 height 21
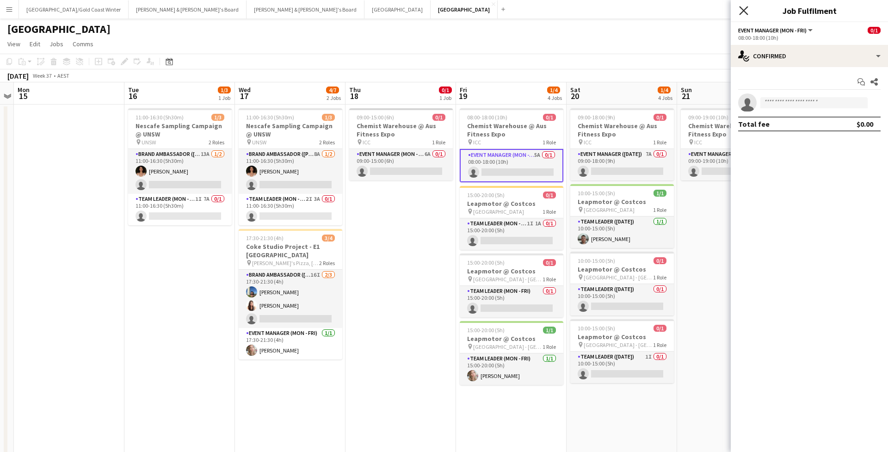
click at [743, 9] on icon at bounding box center [743, 10] width 9 height 9
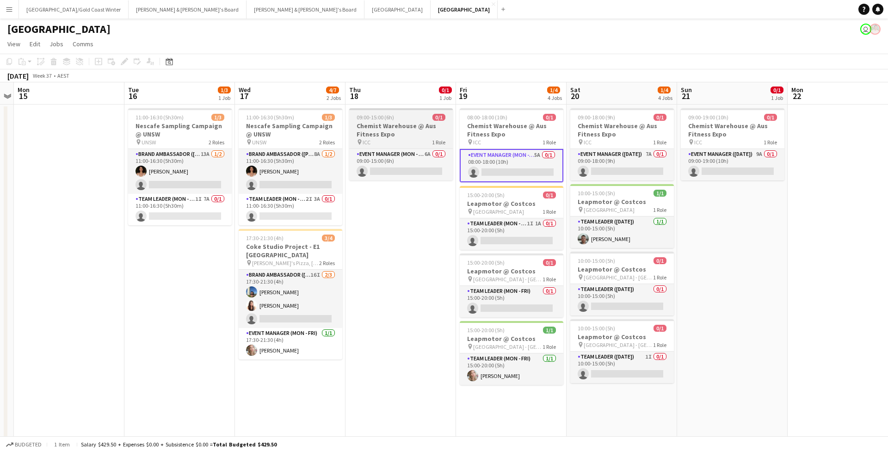
click at [405, 117] on div "09:00-15:00 (6h) 0/1" at bounding box center [401, 117] width 104 height 7
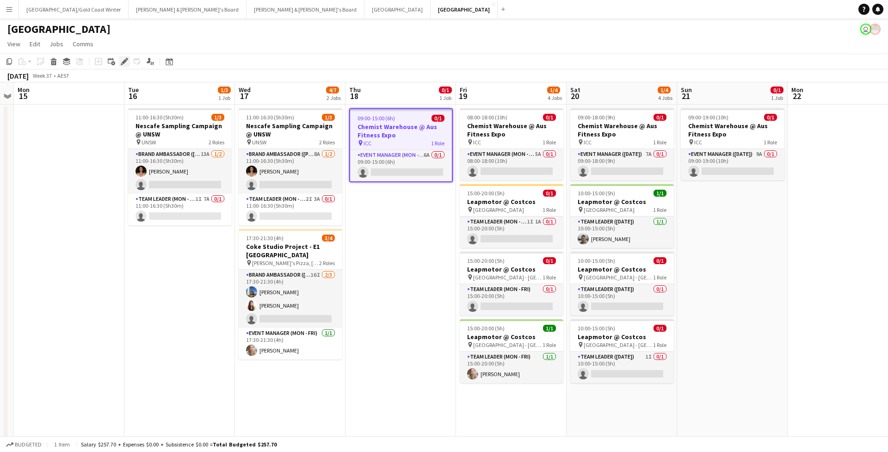
click at [119, 65] on div "Edit" at bounding box center [124, 61] width 11 height 11
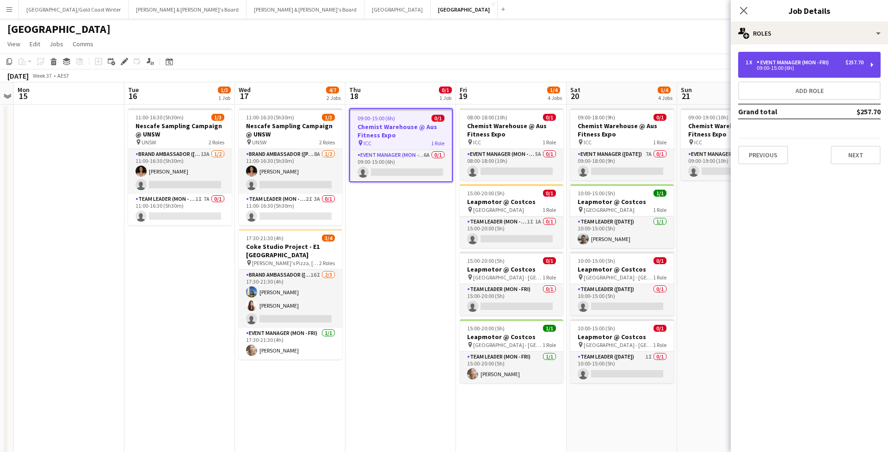
click at [797, 58] on div "1 x Event Manager (Mon - Fri) $257.70 09:00-15:00 (6h)" at bounding box center [810, 65] width 143 height 26
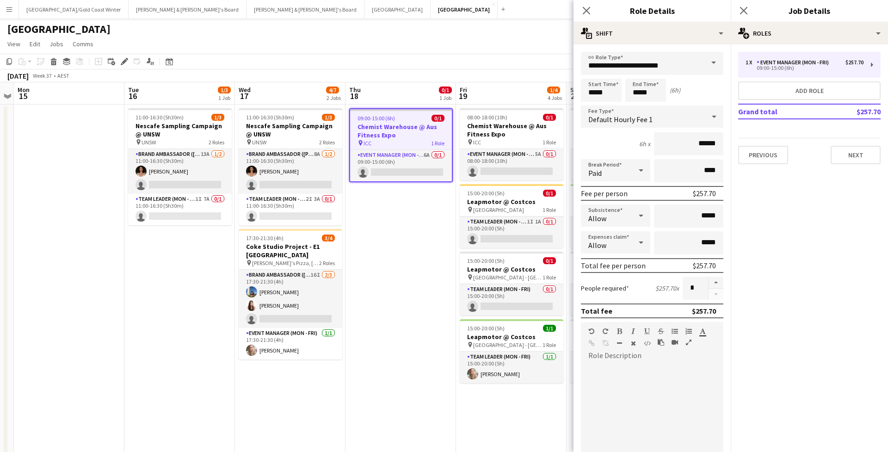
click at [856, 143] on div "Previous Next" at bounding box center [810, 151] width 143 height 26
click at [858, 149] on button "Next" at bounding box center [856, 155] width 50 height 19
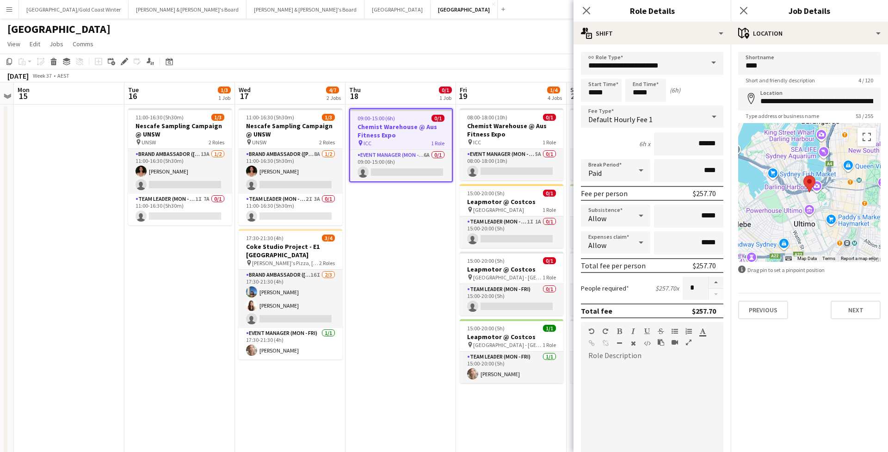
click at [855, 323] on div "**********" at bounding box center [809, 185] width 157 height 282
click at [855, 314] on button "Next" at bounding box center [856, 310] width 50 height 19
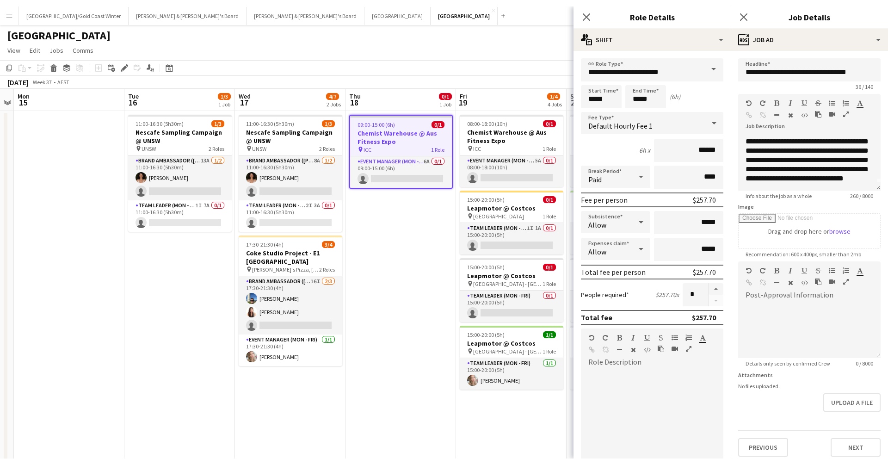
scroll to position [17, 0]
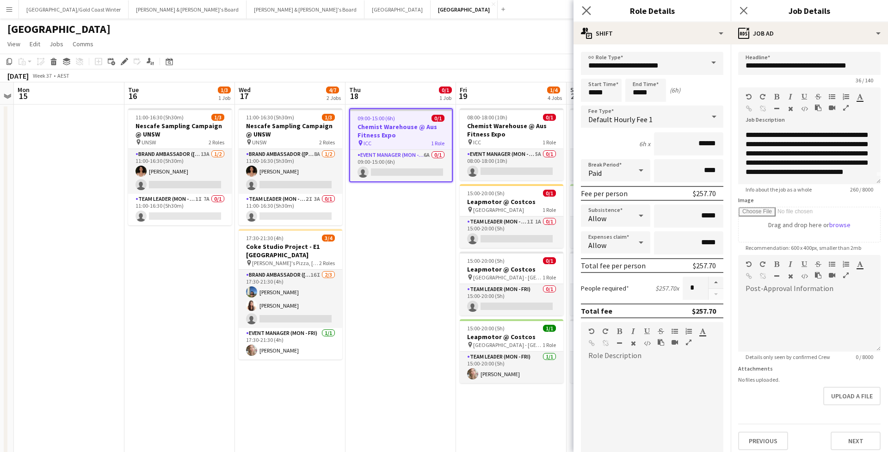
click at [582, 12] on app-icon "Close pop-in" at bounding box center [586, 10] width 13 height 13
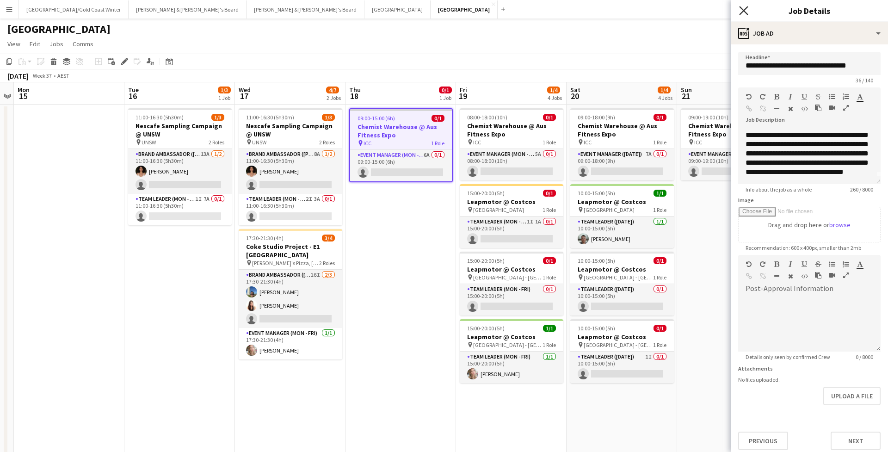
click at [745, 10] on icon at bounding box center [743, 10] width 9 height 9
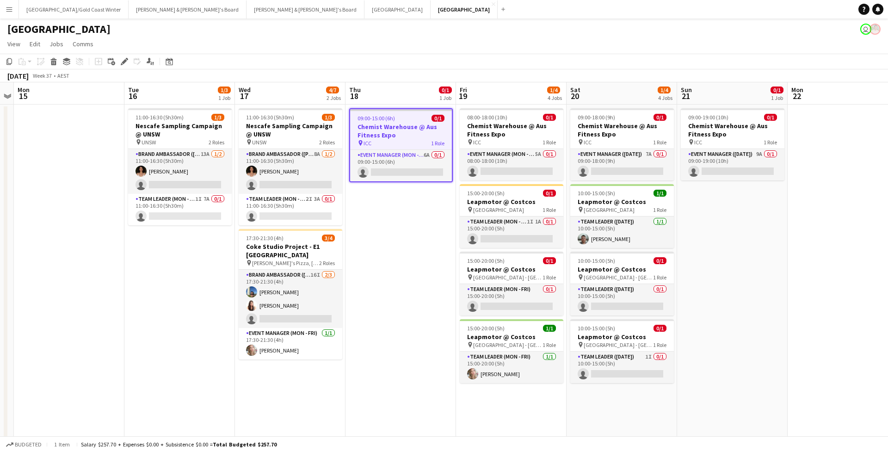
click at [497, 75] on div "September 2025 Week 37 • AEST" at bounding box center [444, 75] width 888 height 13
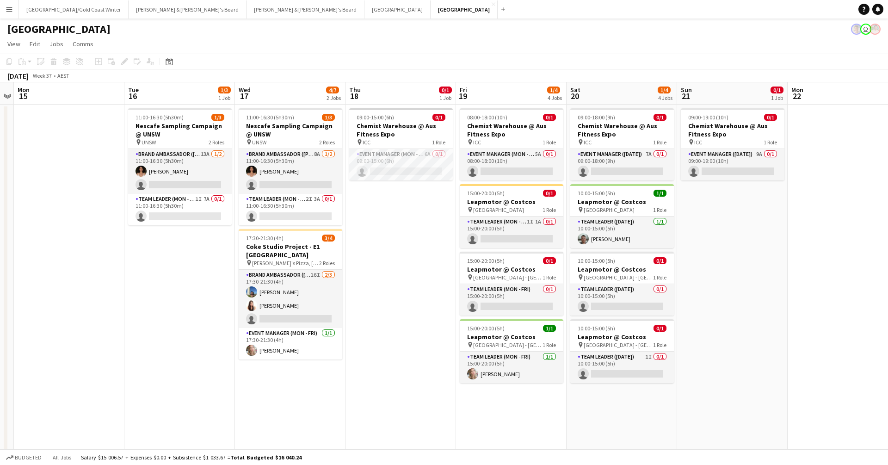
click at [379, 75] on div "September 2025 Week 37 • AEST" at bounding box center [444, 75] width 888 height 13
click at [379, 94] on app-board-header-date "Thu 18 0/1 1 Job" at bounding box center [401, 93] width 111 height 22
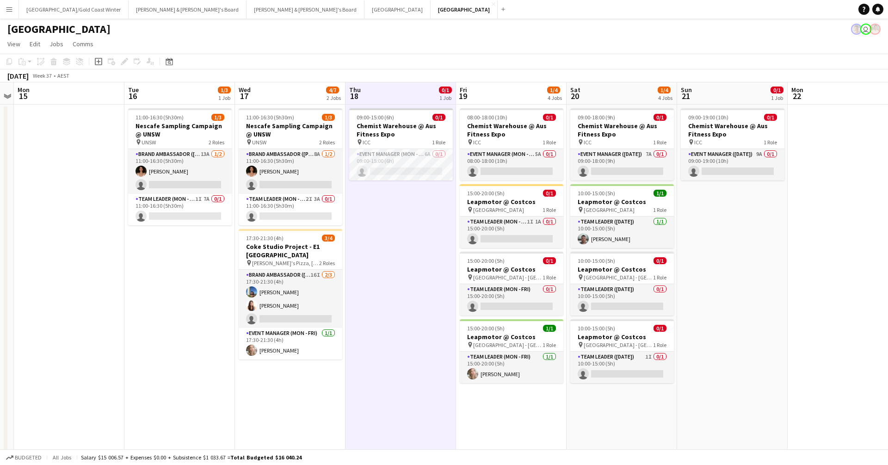
click at [380, 97] on app-board-header-date "Thu 18 0/1 1 Job" at bounding box center [401, 93] width 111 height 22
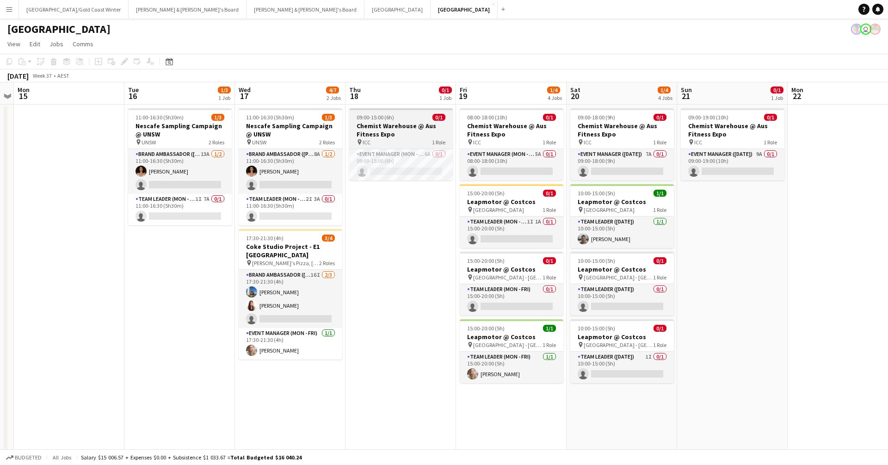
click at [385, 113] on app-job-card "09:00-15:00 (6h) 0/1 Chemist Warehouse @ Aus Fitness Expo pin ICC 1 Role Event …" at bounding box center [401, 144] width 104 height 72
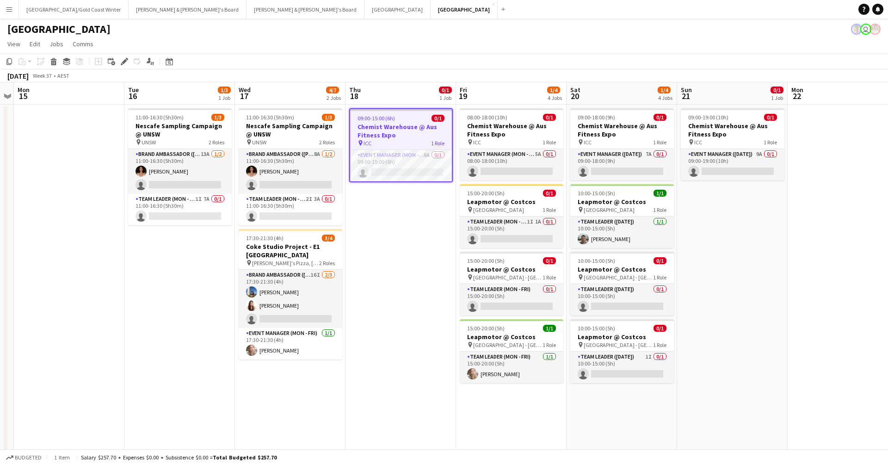
click at [385, 113] on app-job-card "09:00-15:00 (6h) 0/1 Chemist Warehouse @ Aus Fitness Expo pin ICC 1 Role Event …" at bounding box center [401, 145] width 104 height 74
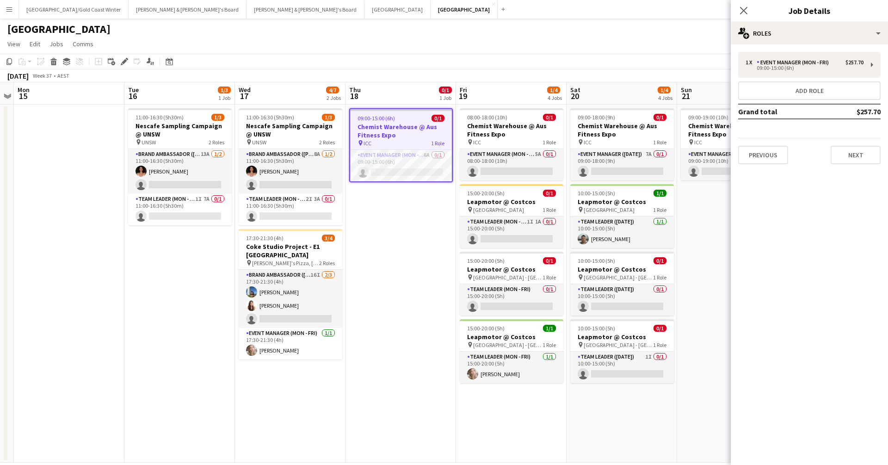
click at [8, 12] on app-icon "Menu" at bounding box center [9, 9] width 7 height 7
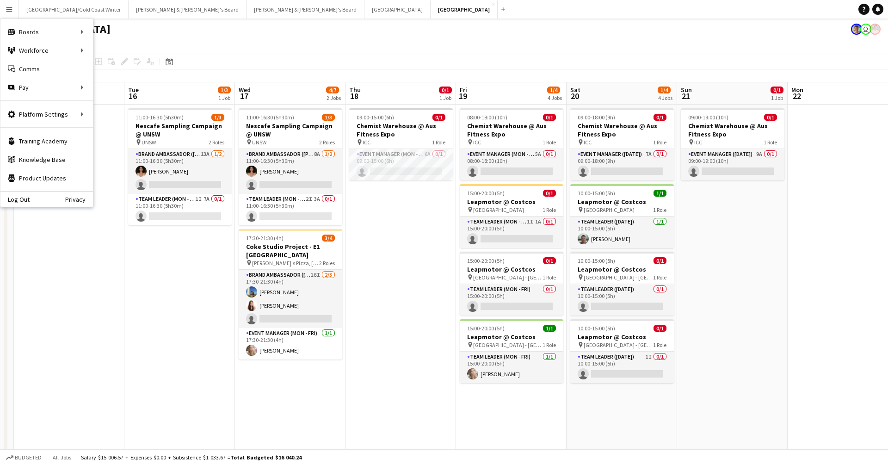
click at [419, 102] on app-board-header-date "Thu 18 0/1 1 Job" at bounding box center [401, 93] width 111 height 22
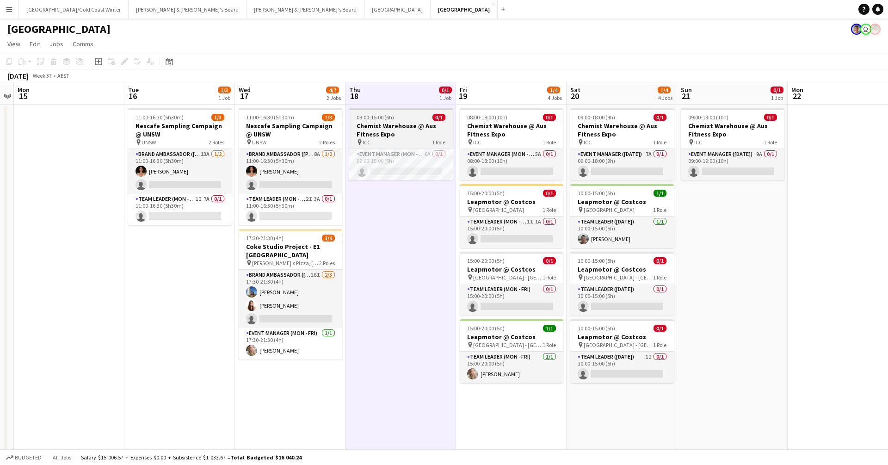
click at [413, 125] on h3 "Chemist Warehouse @ Aus Fitness Expo" at bounding box center [401, 130] width 104 height 17
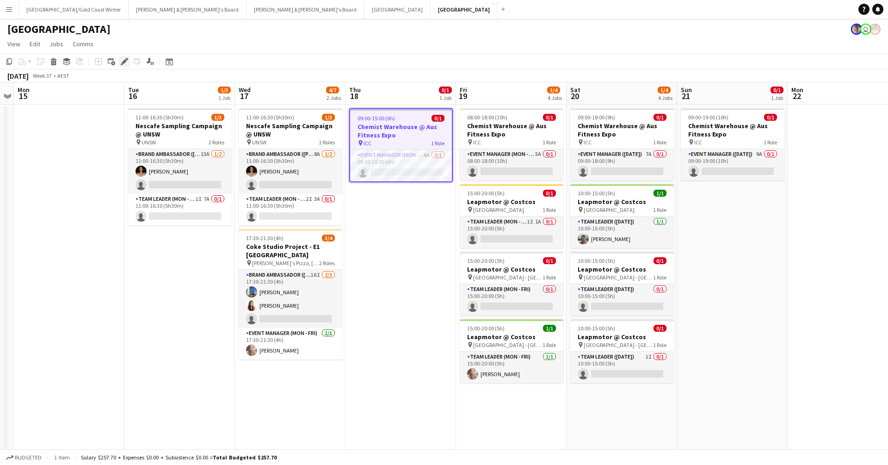
click at [124, 63] on icon "Edit" at bounding box center [124, 61] width 7 height 7
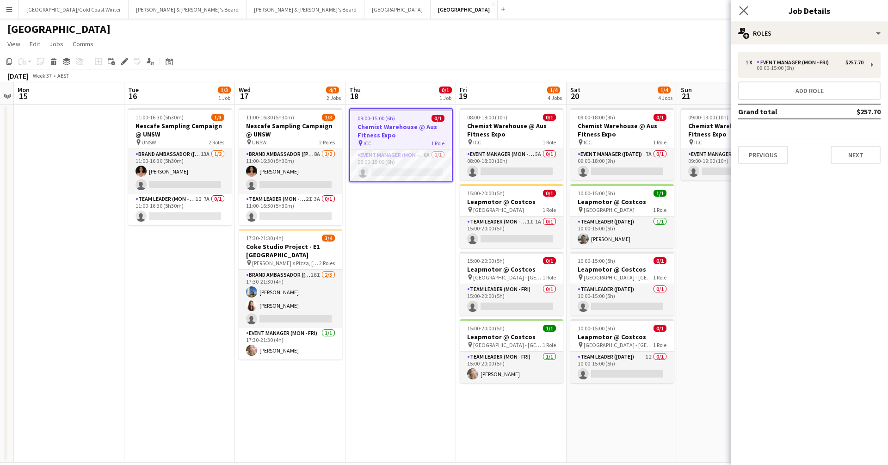
click at [750, 9] on app-icon "Close pop-in" at bounding box center [744, 10] width 13 height 13
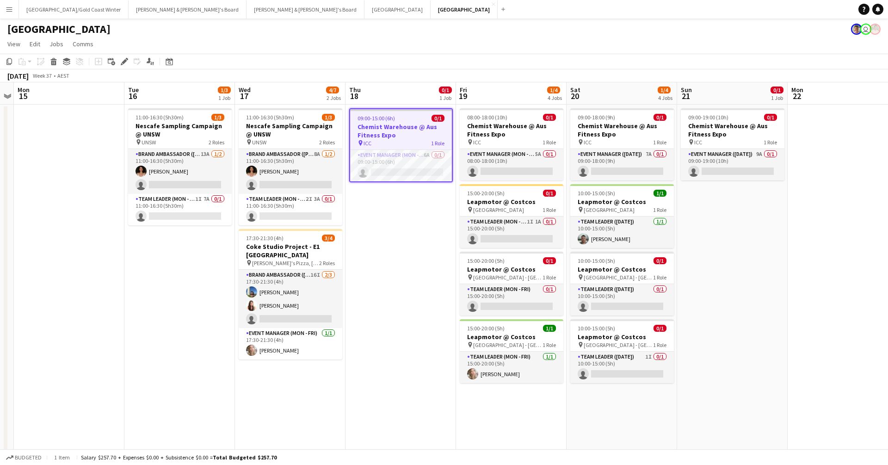
click at [742, 43] on app-page-menu "View Day view expanded Day view collapsed Month view Date picker Jump to [DATE]…" at bounding box center [444, 45] width 888 height 18
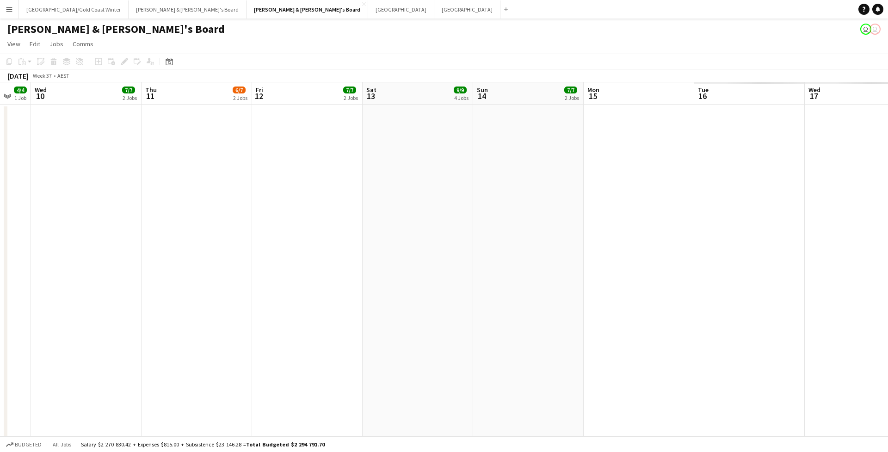
scroll to position [0, 428]
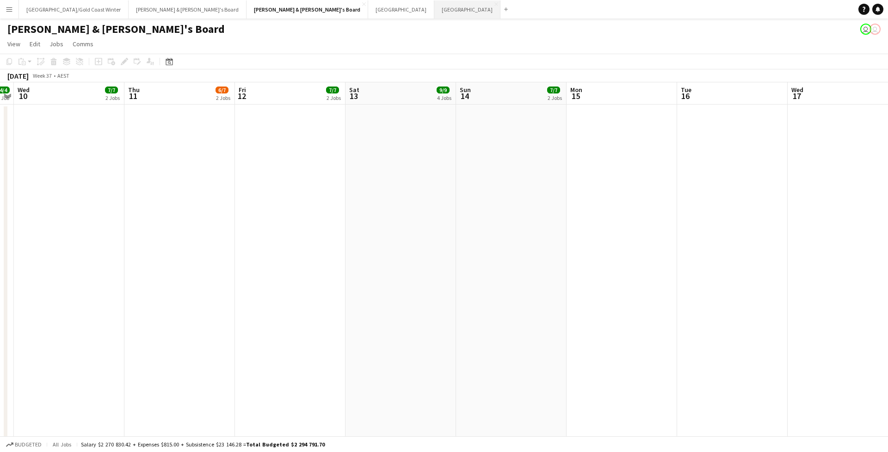
click at [435, 13] on button "Sydney Close" at bounding box center [468, 9] width 66 height 18
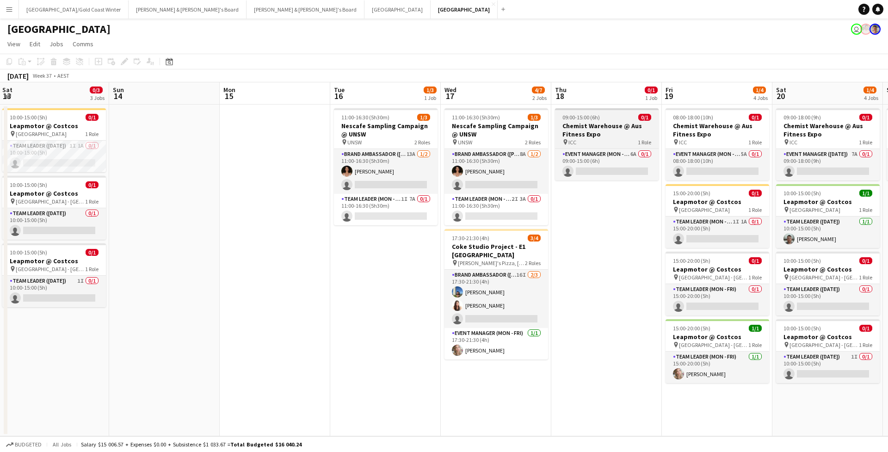
scroll to position [0, 336]
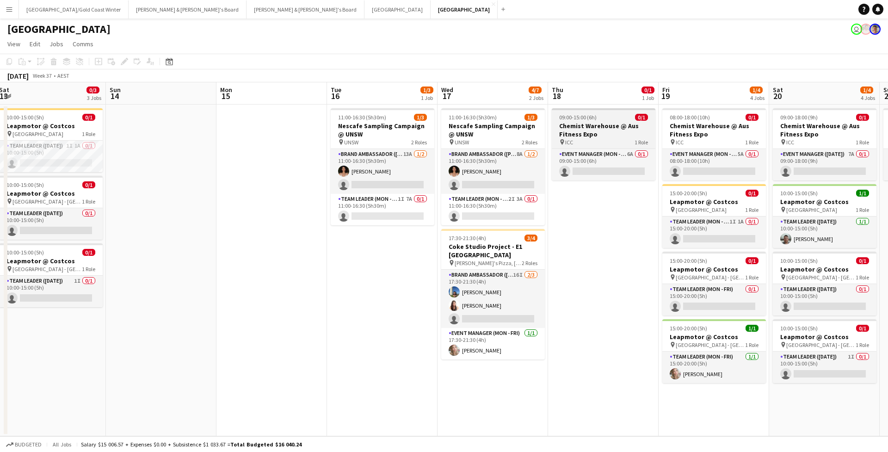
click at [601, 137] on h3 "Chemist Warehouse @ Aus Fitness Expo" at bounding box center [604, 130] width 104 height 17
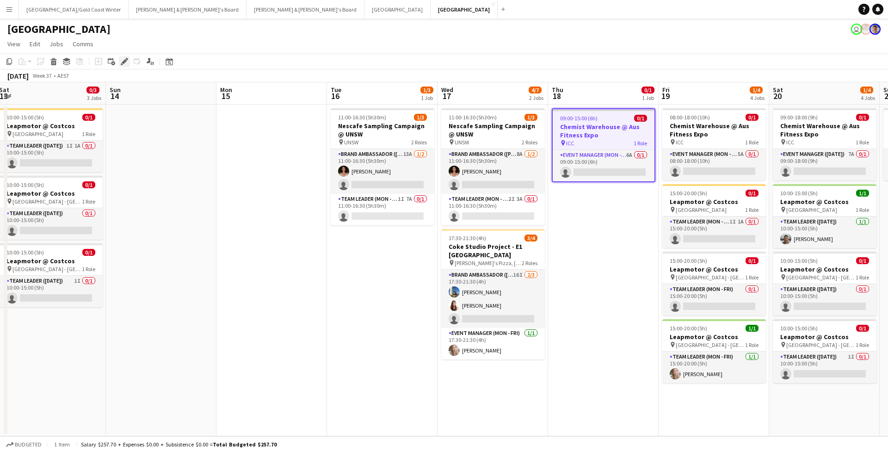
click at [120, 59] on div "Edit" at bounding box center [124, 61] width 11 height 11
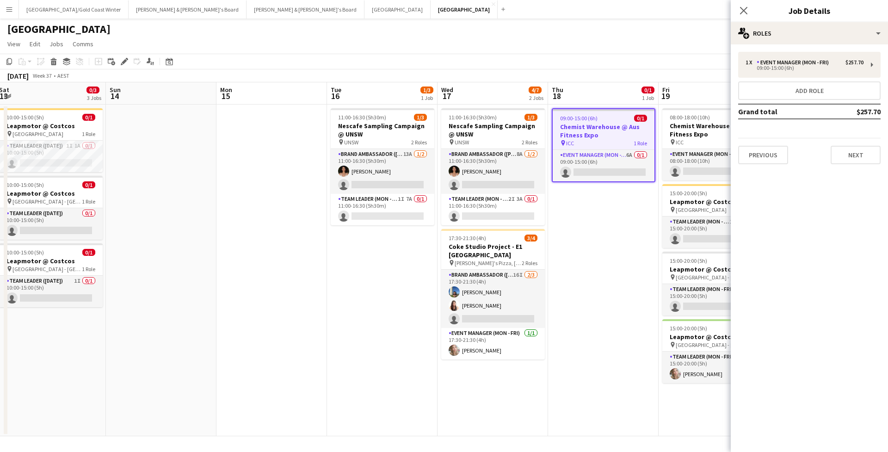
click at [737, 16] on div "Close pop-in" at bounding box center [744, 10] width 26 height 21
click at [754, 12] on div "Close pop-in" at bounding box center [744, 10] width 26 height 21
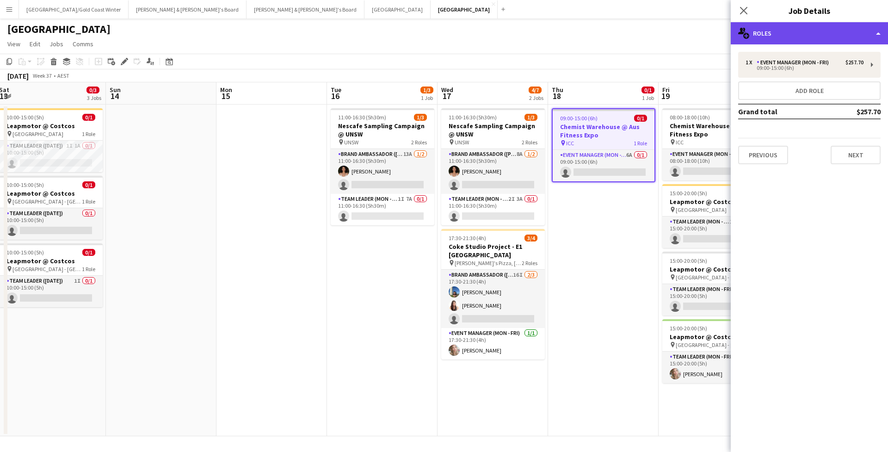
click at [755, 40] on div "multiple-users-add Roles" at bounding box center [809, 33] width 157 height 22
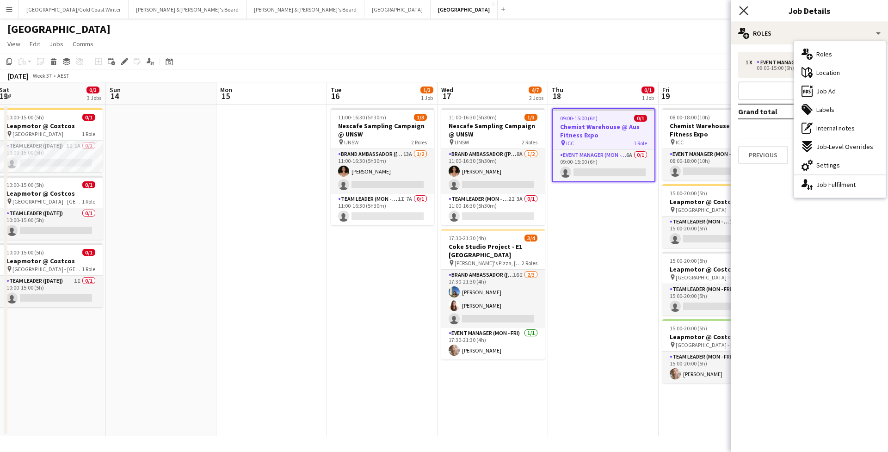
click at [740, 9] on app-icon "Close pop-in" at bounding box center [744, 10] width 13 height 13
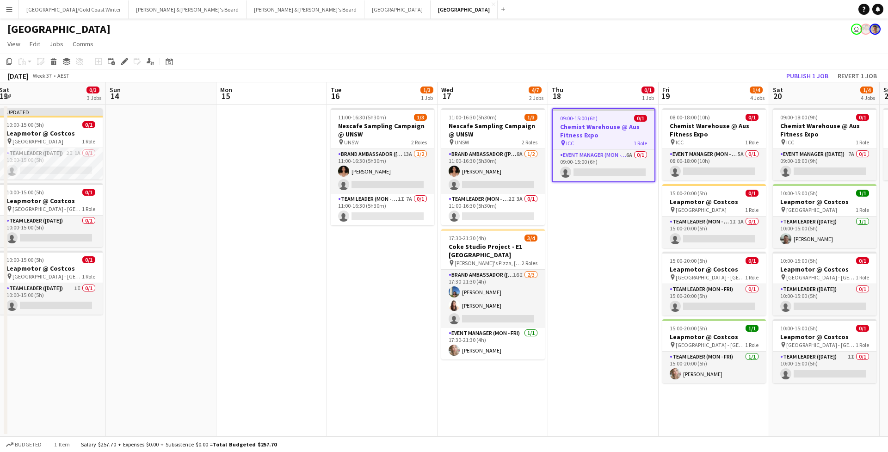
click at [591, 128] on h3 "Chemist Warehouse @ Aus Fitness Expo" at bounding box center [604, 131] width 102 height 17
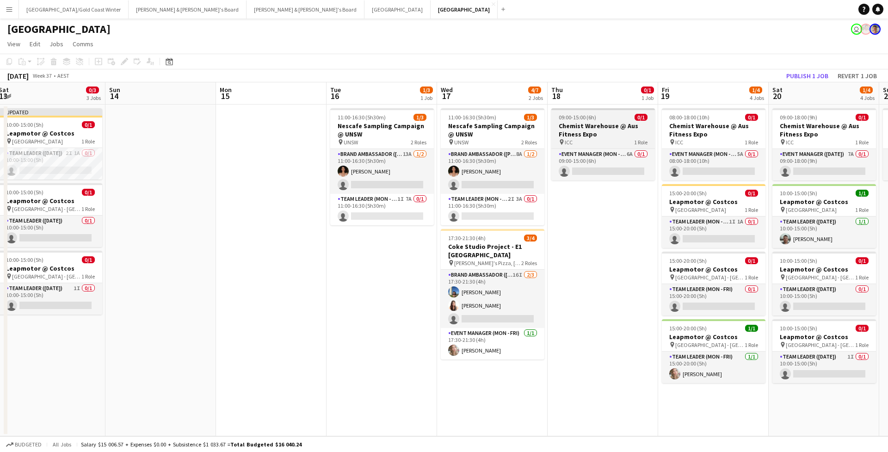
click at [576, 130] on h3 "Chemist Warehouse @ Aus Fitness Expo" at bounding box center [604, 130] width 104 height 17
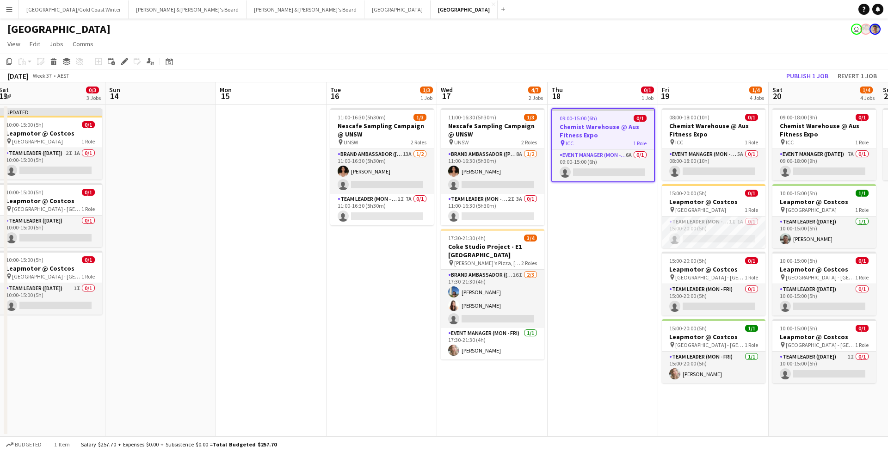
click at [615, 138] on h3 "Chemist Warehouse @ Aus Fitness Expo" at bounding box center [604, 131] width 102 height 17
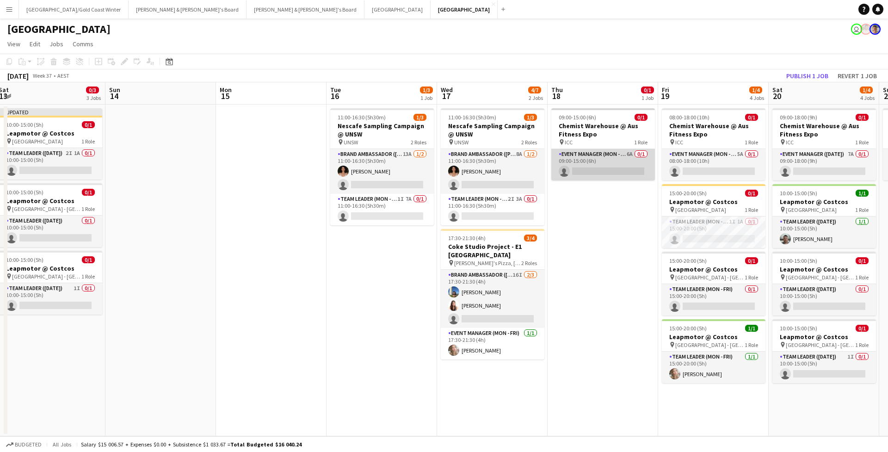
click at [614, 158] on app-card-role "Event Manager (Mon - Fri) 6A 0/1 09:00-15:00 (6h) single-neutral-actions" at bounding box center [604, 164] width 104 height 31
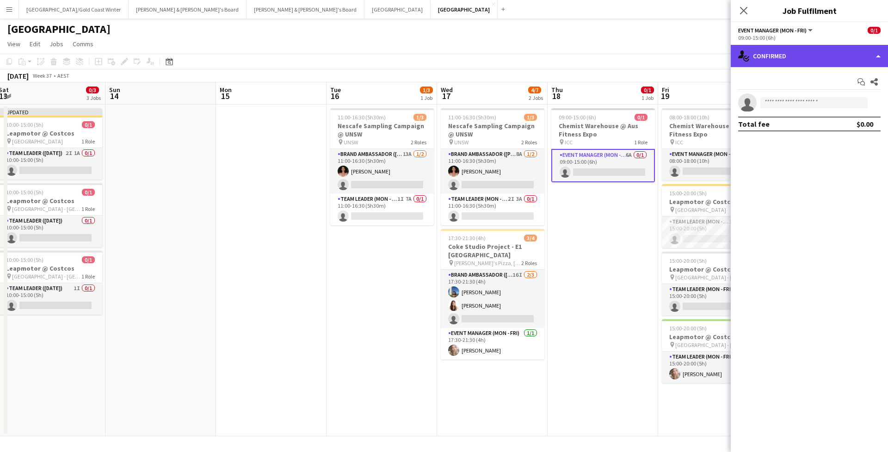
click at [815, 54] on div "single-neutral-actions-check-2 Confirmed" at bounding box center [809, 56] width 157 height 22
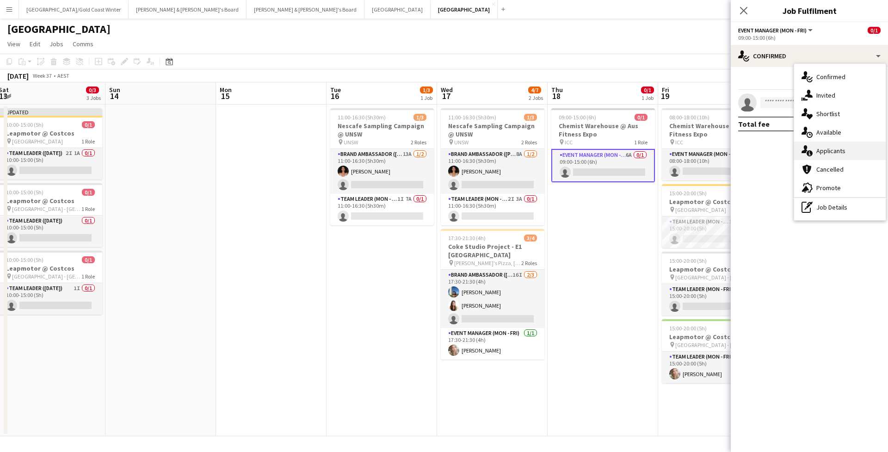
click at [831, 152] on span "Applicants" at bounding box center [831, 151] width 29 height 8
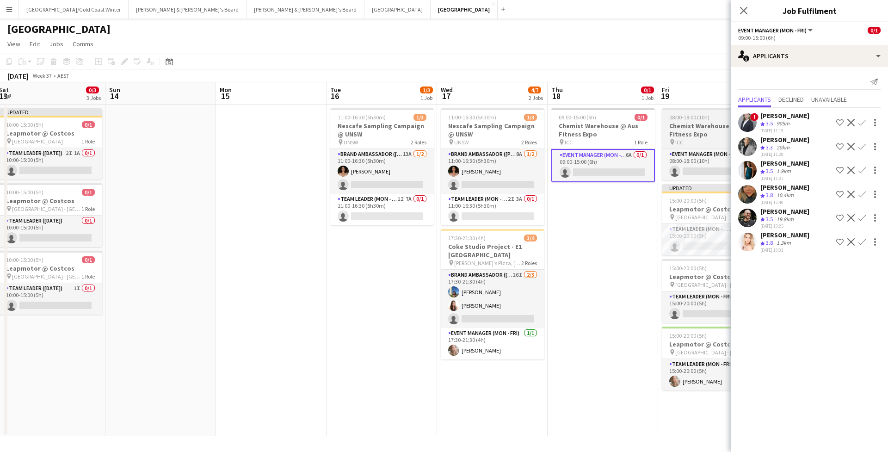
click at [691, 137] on h3 "Chemist Warehouse @ Aus Fitness Expo" at bounding box center [714, 130] width 104 height 17
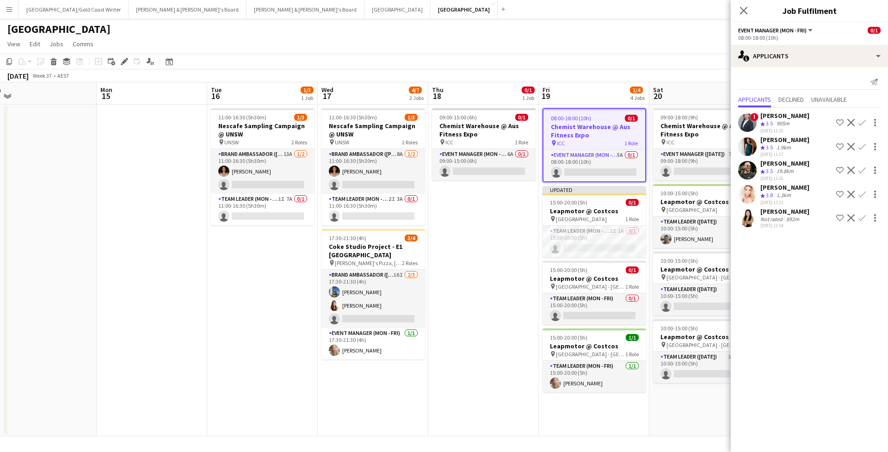
scroll to position [0, 461]
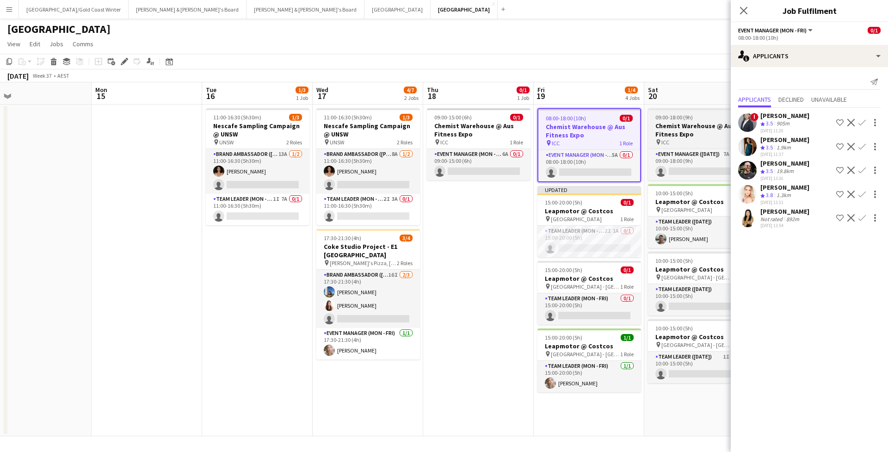
click at [688, 118] on span "09:00-18:00 (9h)" at bounding box center [674, 117] width 37 height 7
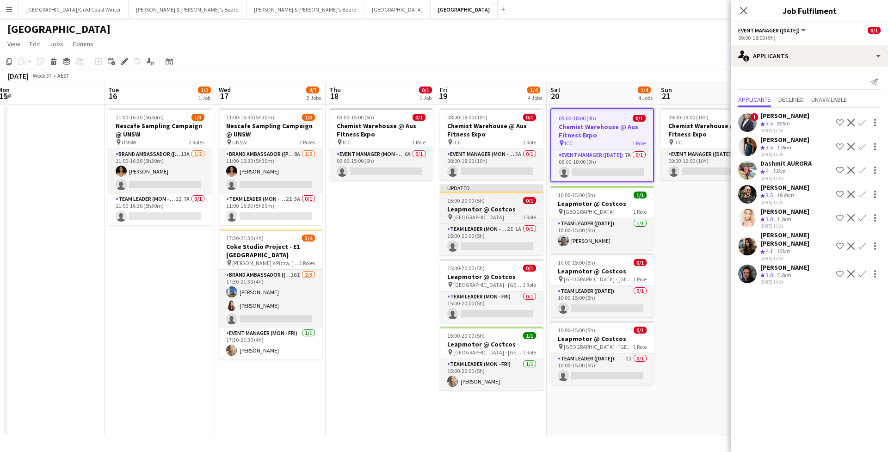
scroll to position [0, 376]
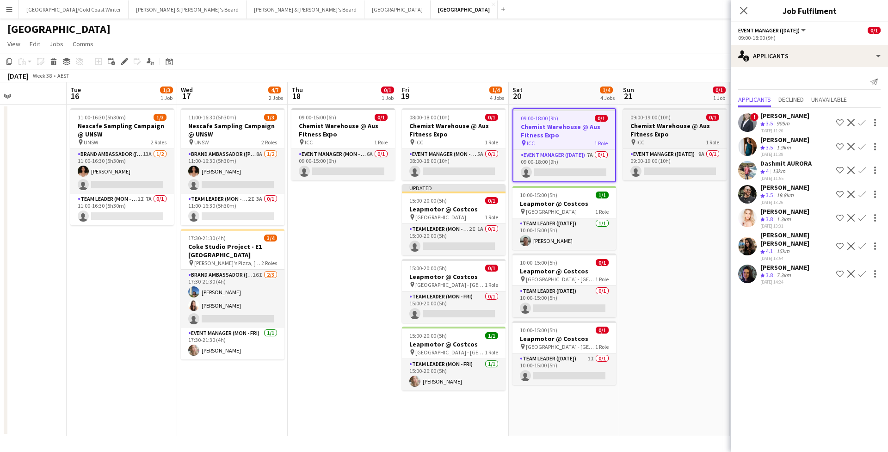
click at [686, 123] on h3 "Chemist Warehouse @ Aus Fitness Expo" at bounding box center [675, 130] width 104 height 17
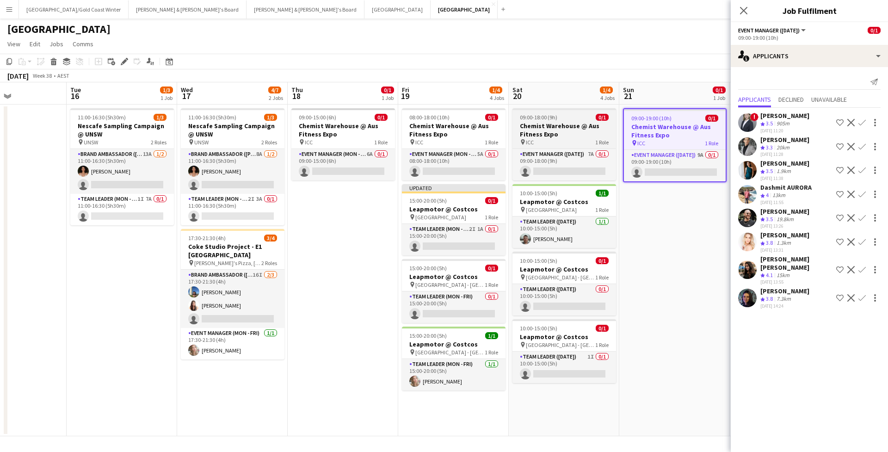
click at [585, 137] on h3 "Chemist Warehouse @ Aus Fitness Expo" at bounding box center [565, 130] width 104 height 17
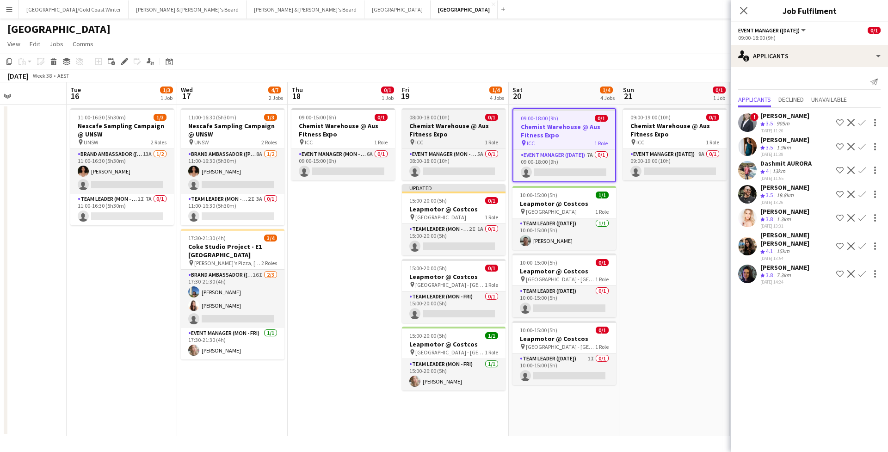
click at [476, 145] on div "pin ICC 1 Role" at bounding box center [454, 141] width 104 height 7
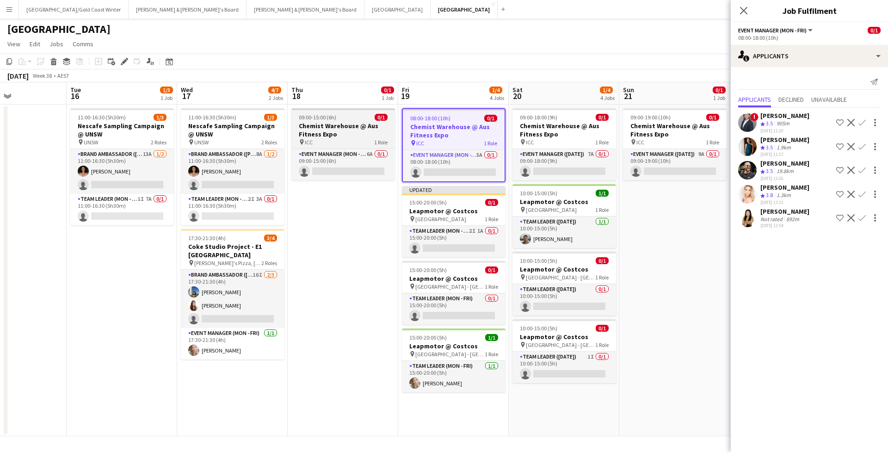
click at [390, 145] on div "pin ICC 1 Role" at bounding box center [344, 141] width 104 height 7
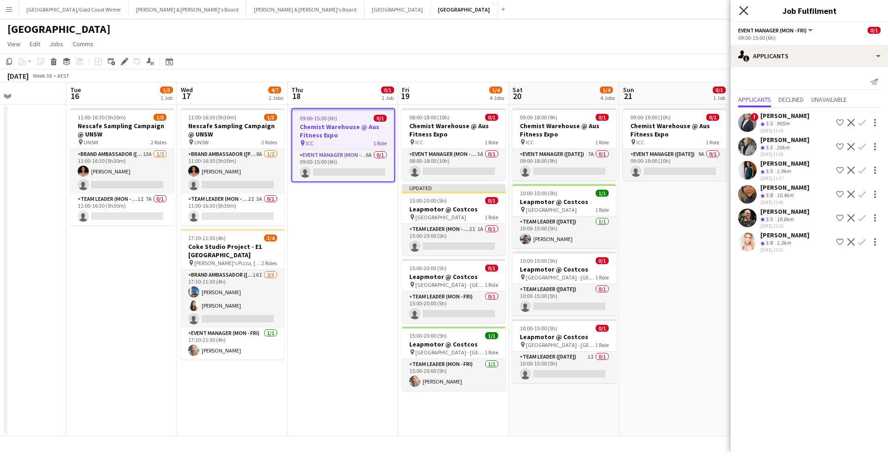
click at [745, 15] on icon "Close pop-in" at bounding box center [743, 10] width 9 height 9
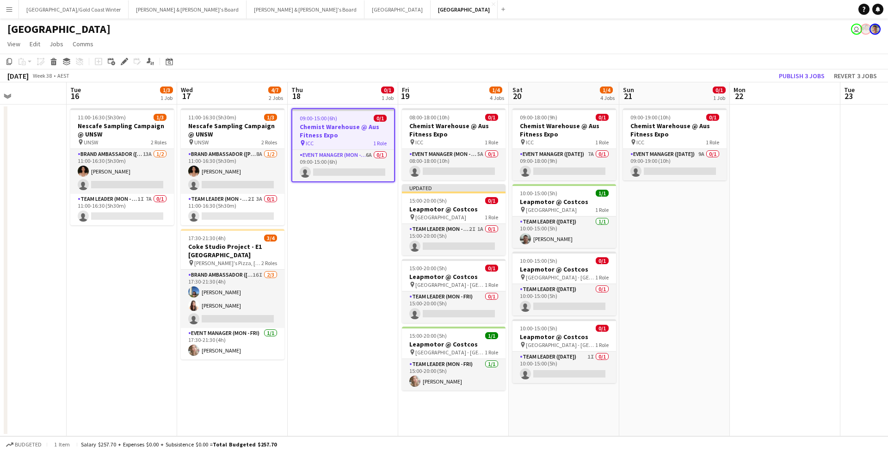
click at [10, 10] on app-icon "Menu" at bounding box center [9, 9] width 7 height 7
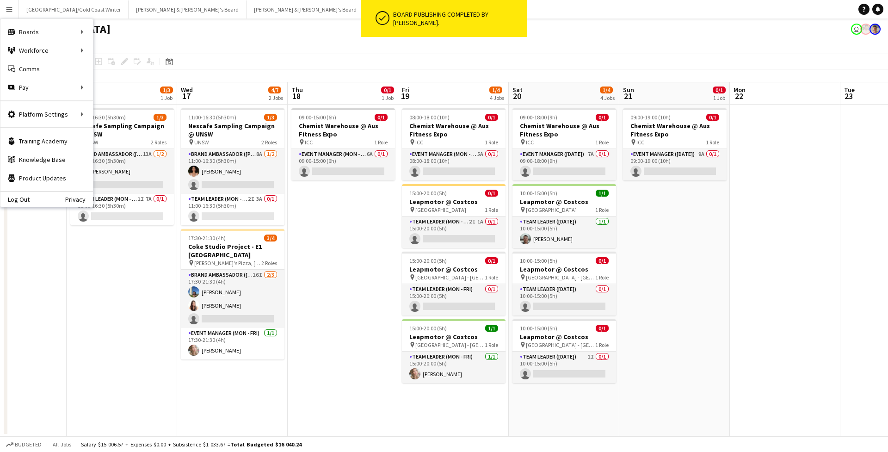
click at [275, 37] on app-page-menu "View Day view expanded Day view collapsed Month view Date picker Jump to [DATE]…" at bounding box center [444, 45] width 888 height 18
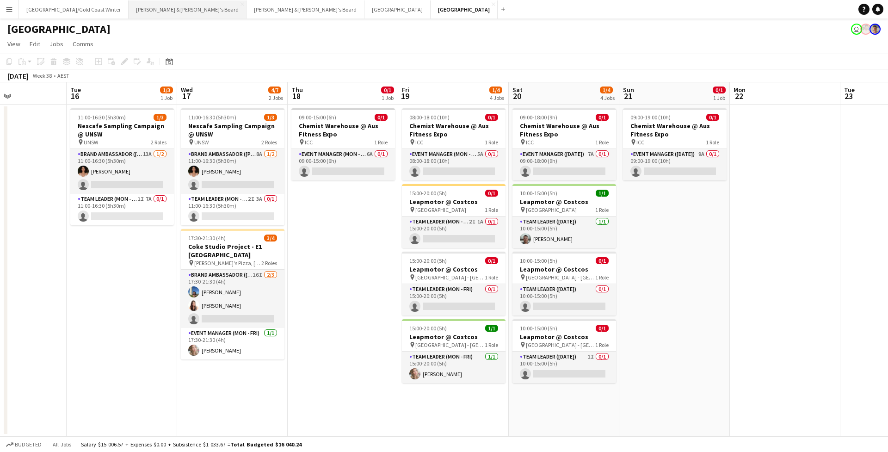
click at [129, 9] on button "[PERSON_NAME] & [PERSON_NAME]'s Board Close" at bounding box center [188, 9] width 118 height 18
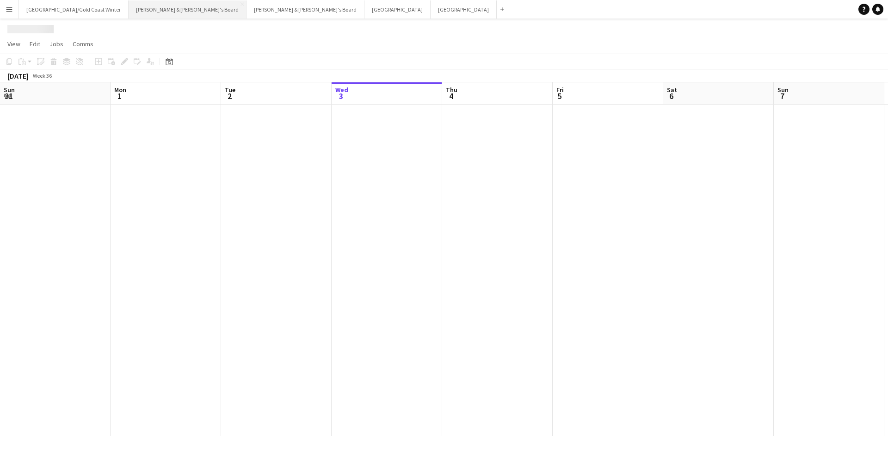
scroll to position [0, 221]
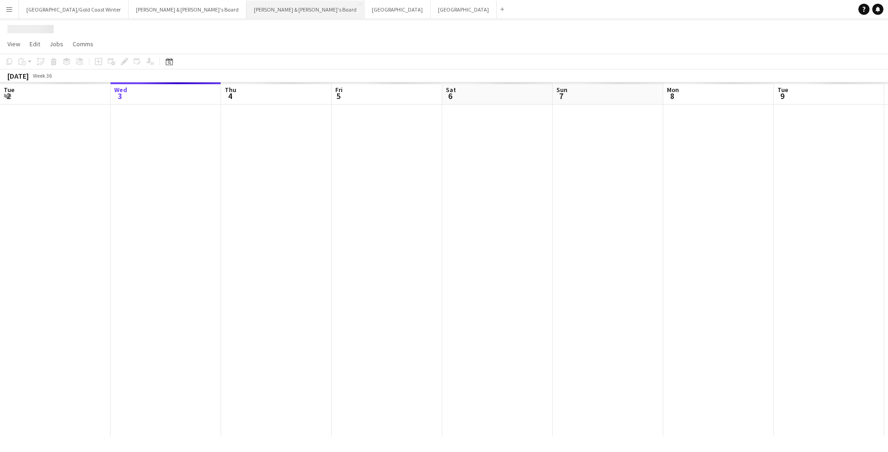
click at [247, 9] on button "[PERSON_NAME] & [PERSON_NAME]'s Board Close" at bounding box center [306, 9] width 118 height 18
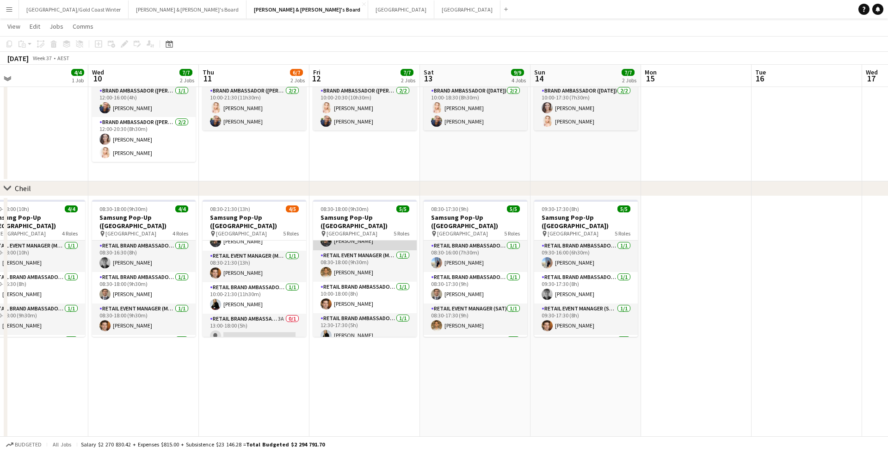
scroll to position [53, 0]
click at [247, 12] on button "[PERSON_NAME] & [PERSON_NAME]'s Board Close" at bounding box center [308, 9] width 122 height 18
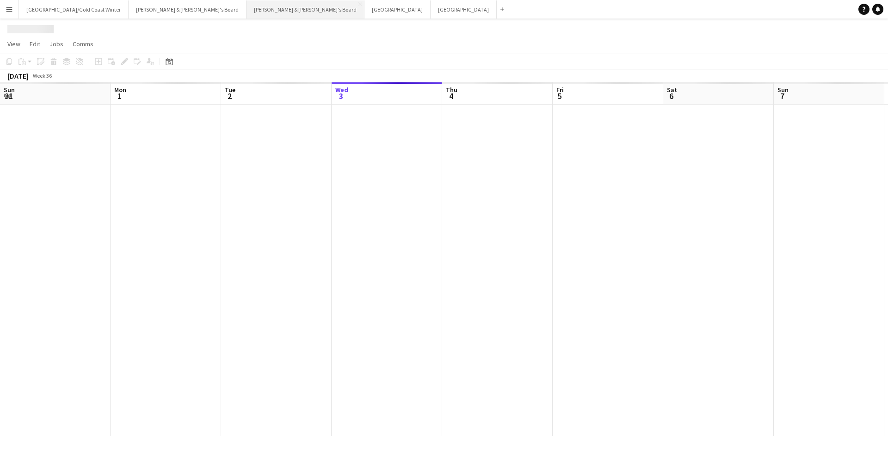
scroll to position [0, 221]
